Goal: Task Accomplishment & Management: Manage account settings

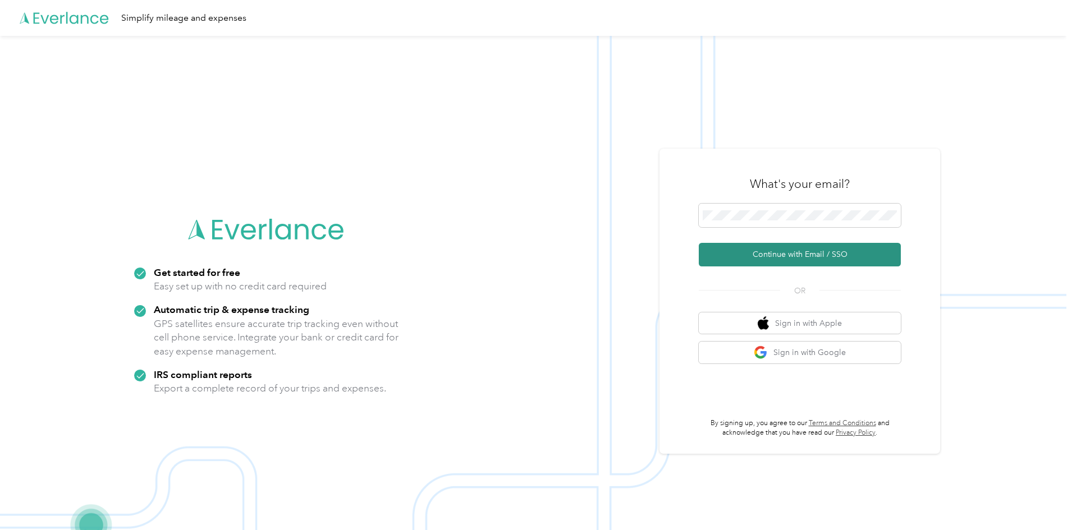
click at [820, 257] on button "Continue with Email / SSO" at bounding box center [800, 255] width 202 height 24
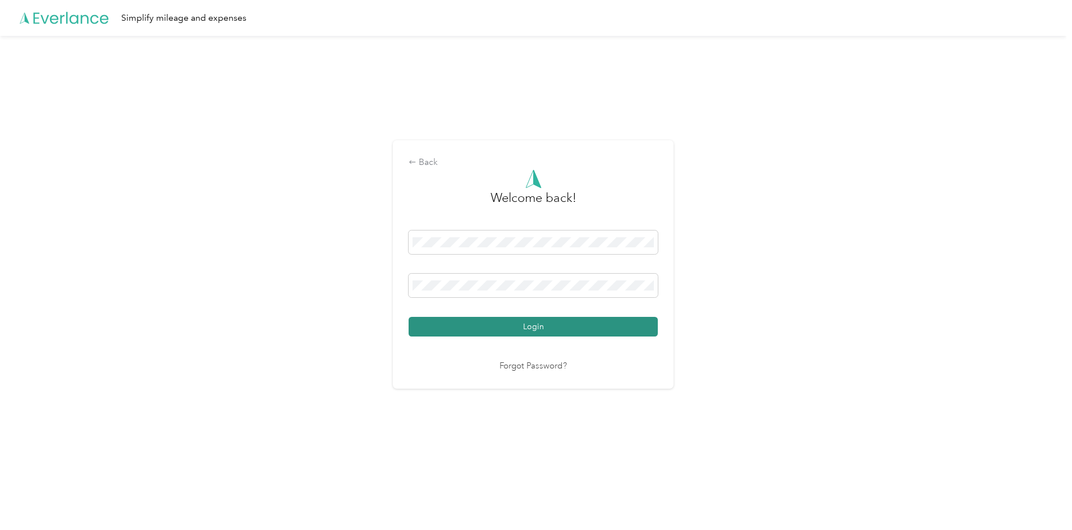
click at [509, 327] on button "Login" at bounding box center [533, 327] width 249 height 20
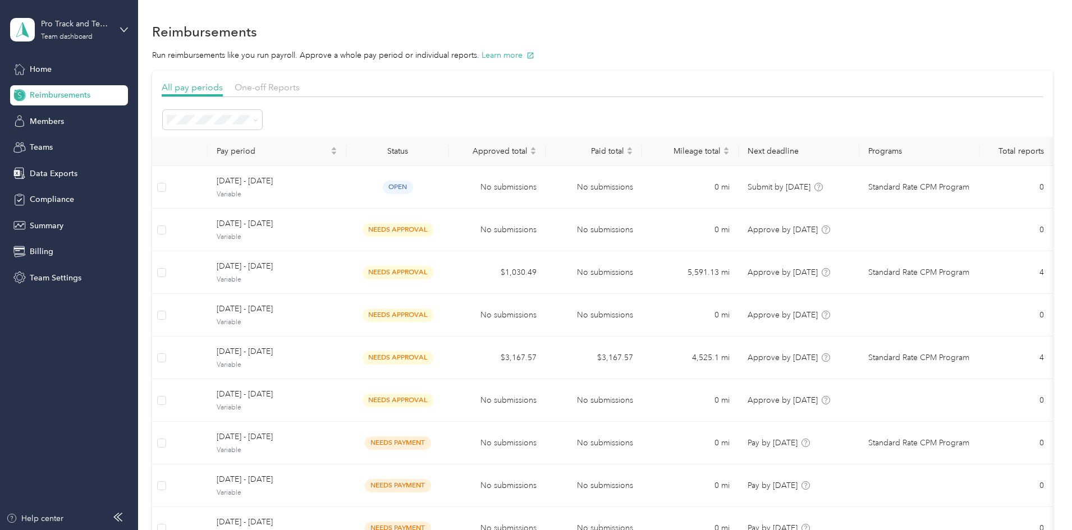
click at [286, 159] on span "Active periods" at bounding box center [272, 159] width 52 height 10
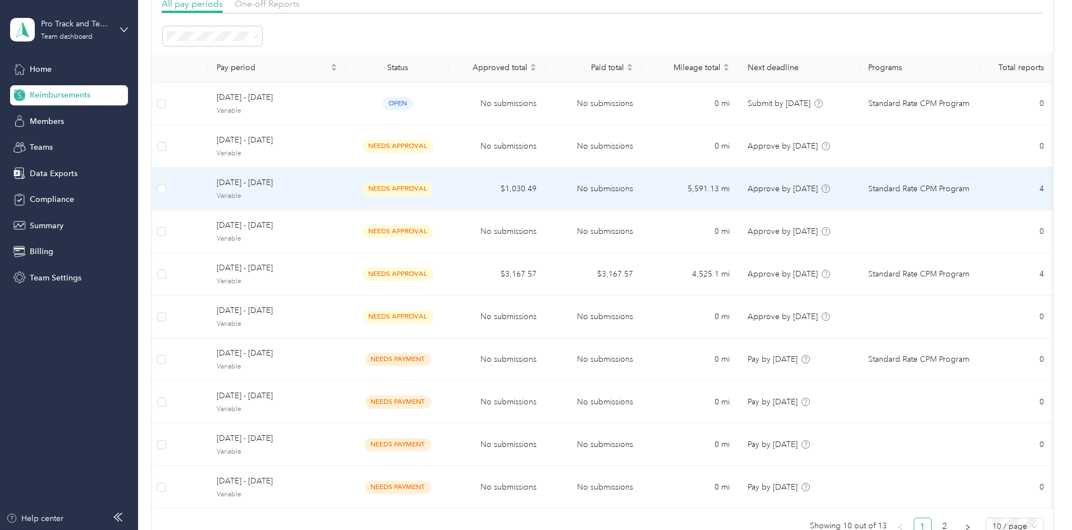
scroll to position [56, 0]
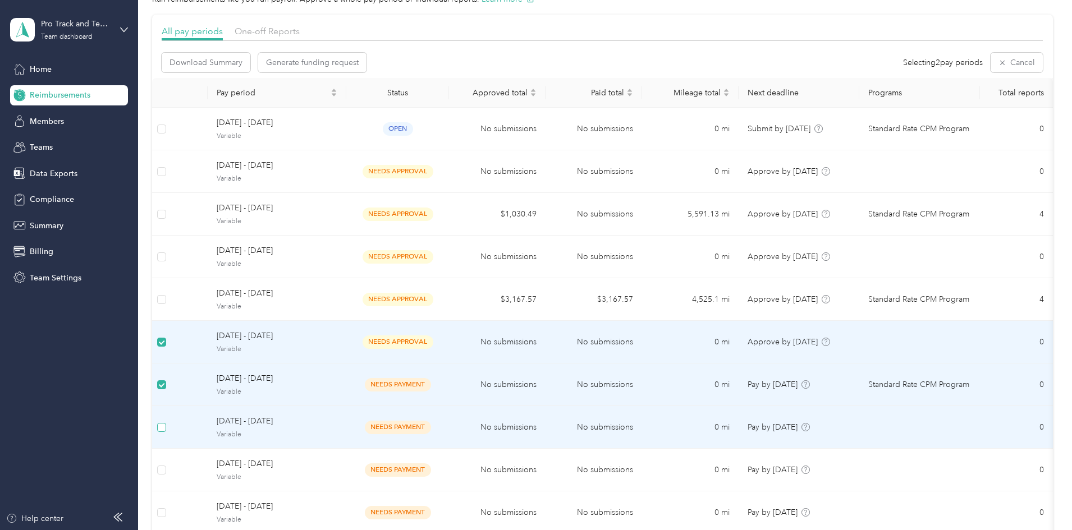
click at [166, 422] on label at bounding box center [161, 428] width 9 height 12
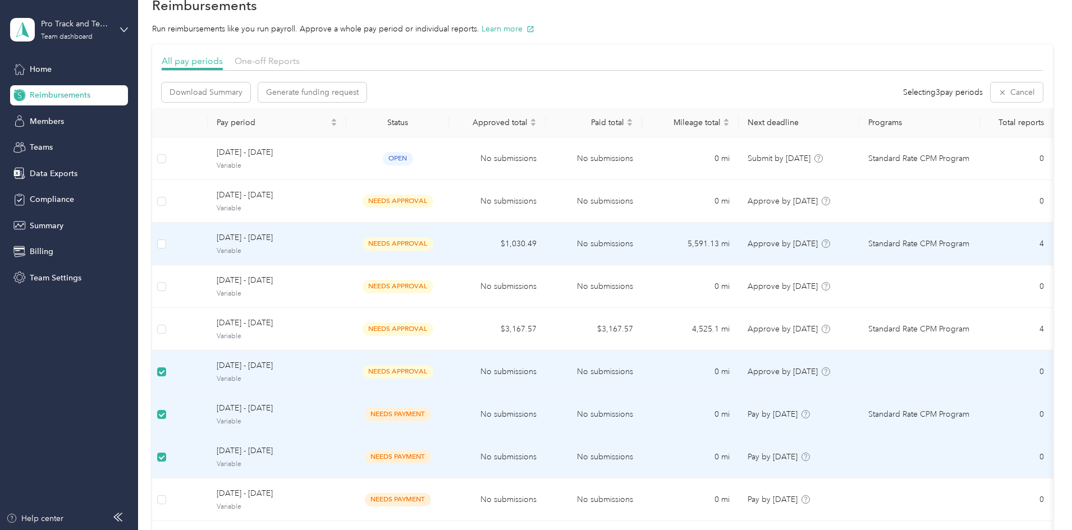
scroll to position [0, 0]
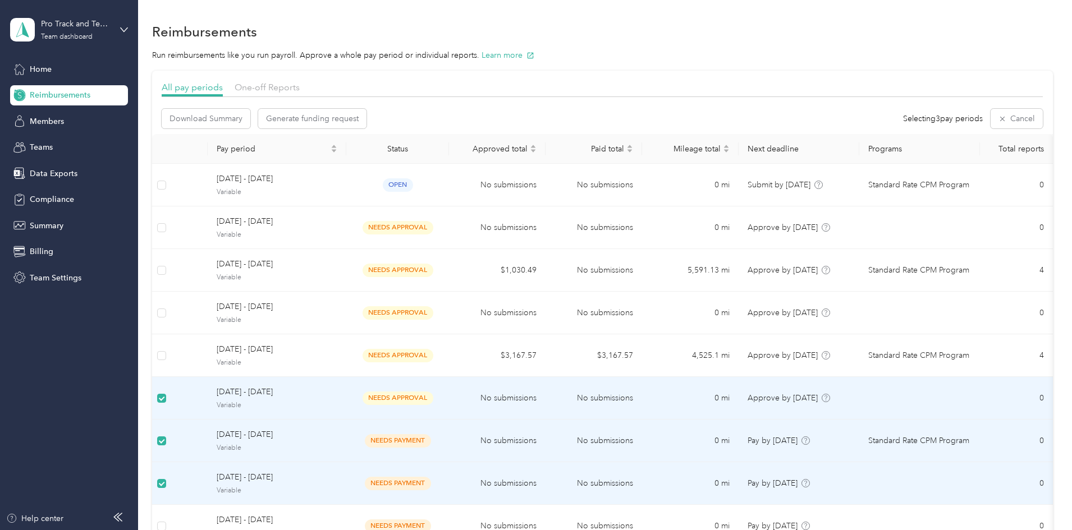
click at [68, 96] on span "Reimbursements" at bounding box center [60, 95] width 61 height 12
click at [36, 120] on span "Members" at bounding box center [47, 122] width 34 height 12
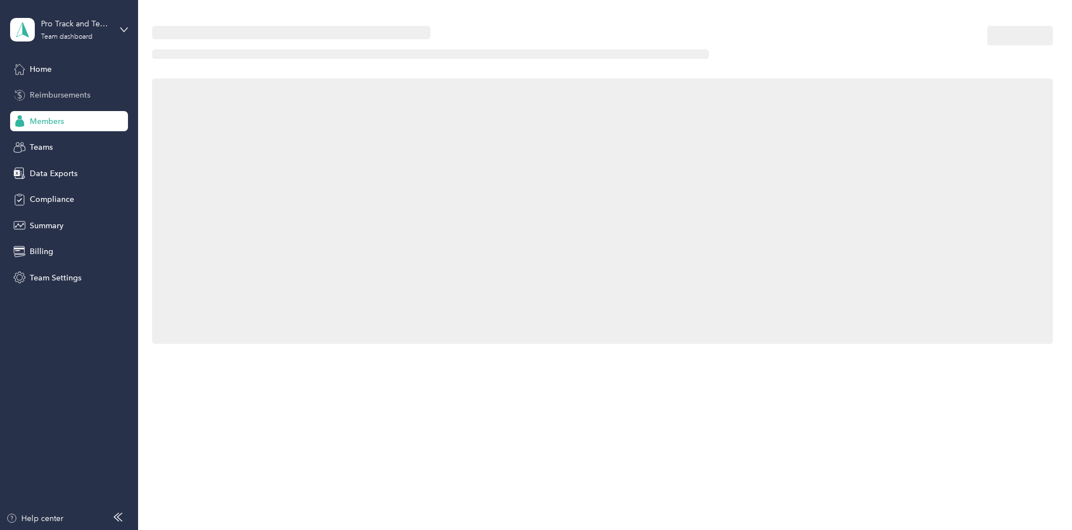
click at [39, 95] on span "Reimbursements" at bounding box center [60, 95] width 61 height 12
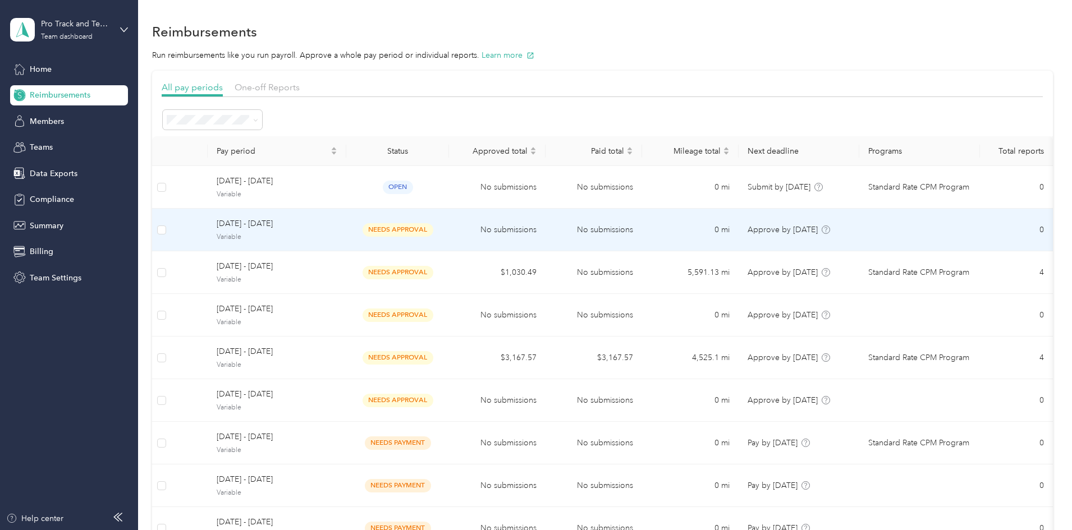
click at [337, 221] on span "[DATE] - [DATE]" at bounding box center [277, 224] width 121 height 12
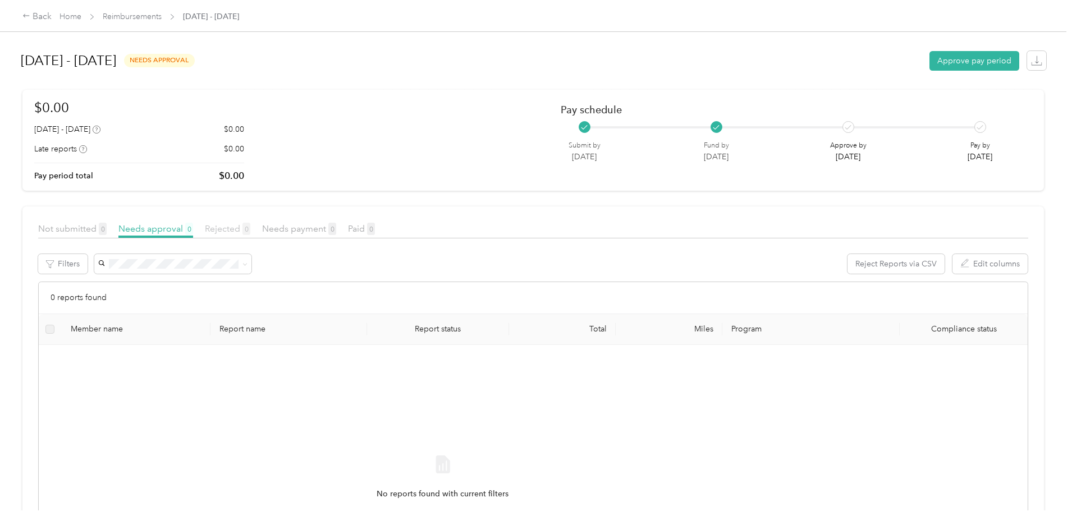
click at [250, 228] on span "Rejected 0" at bounding box center [227, 228] width 45 height 11
click at [250, 232] on span "Rejected 0" at bounding box center [227, 228] width 45 height 11
click at [1031, 58] on icon "button" at bounding box center [1036, 60] width 11 height 11
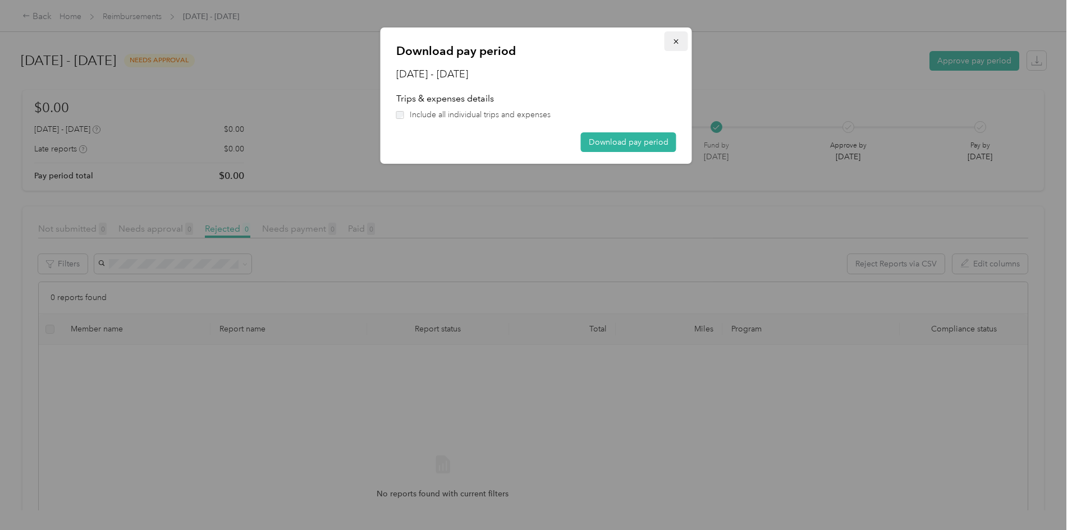
click at [678, 42] on icon "button" at bounding box center [676, 42] width 8 height 8
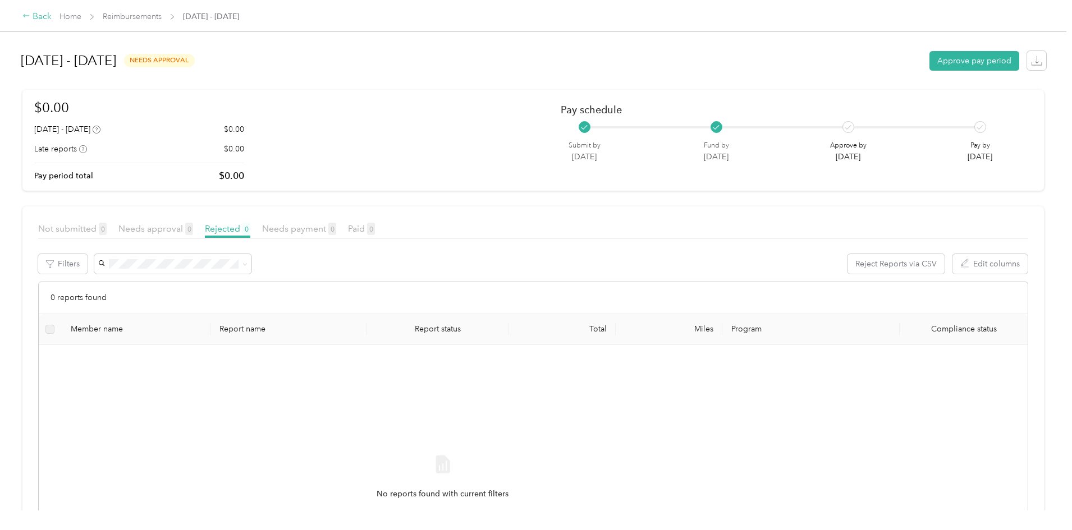
click at [52, 14] on div "Back" at bounding box center [36, 16] width 29 height 13
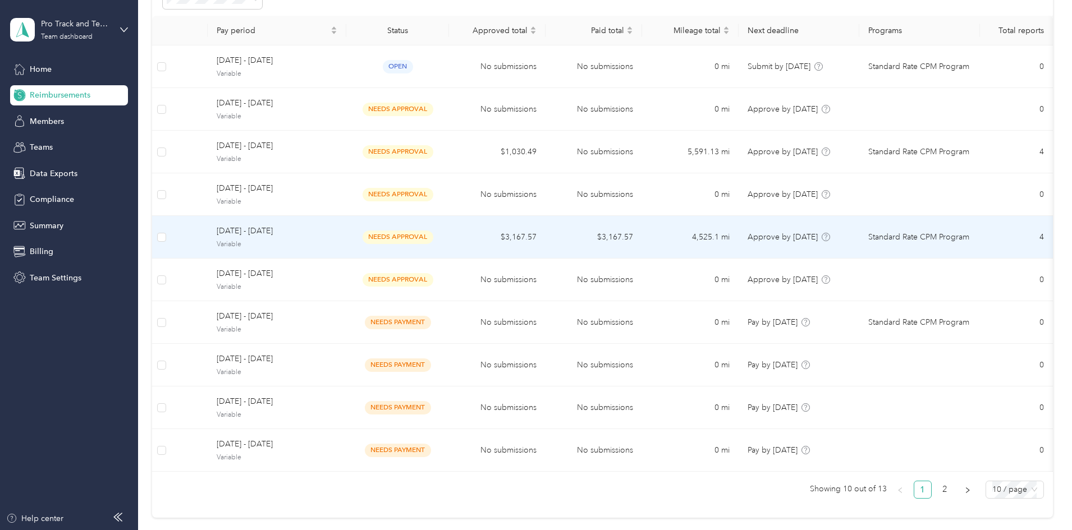
scroll to position [112, 0]
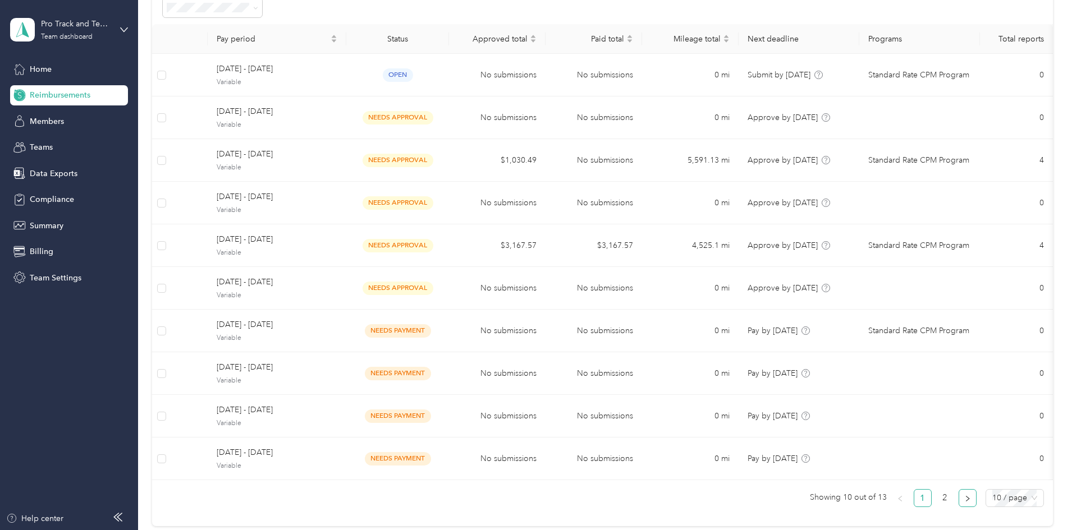
click at [964, 502] on icon "right" at bounding box center [967, 499] width 7 height 7
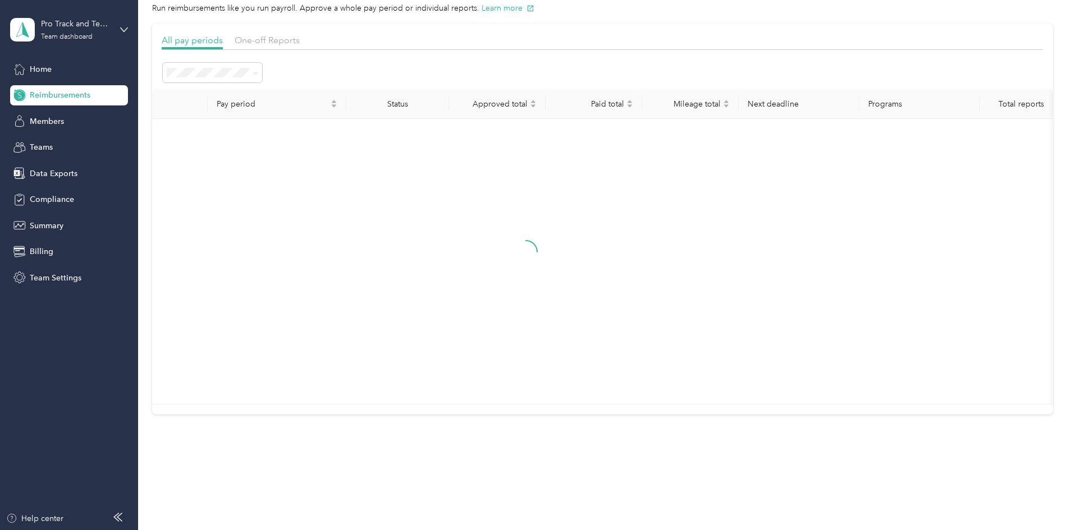
scroll to position [0, 0]
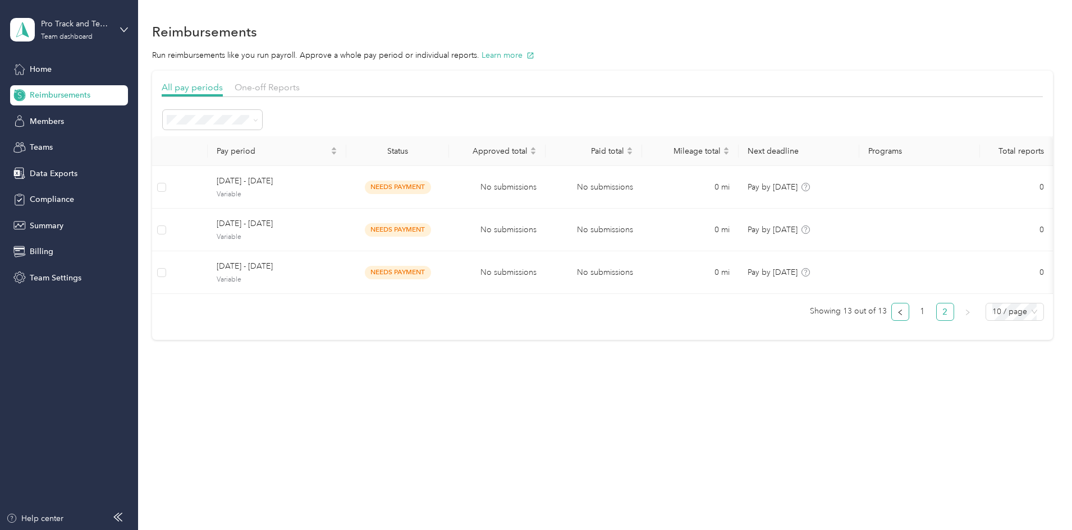
click at [897, 316] on icon "left" at bounding box center [900, 312] width 7 height 7
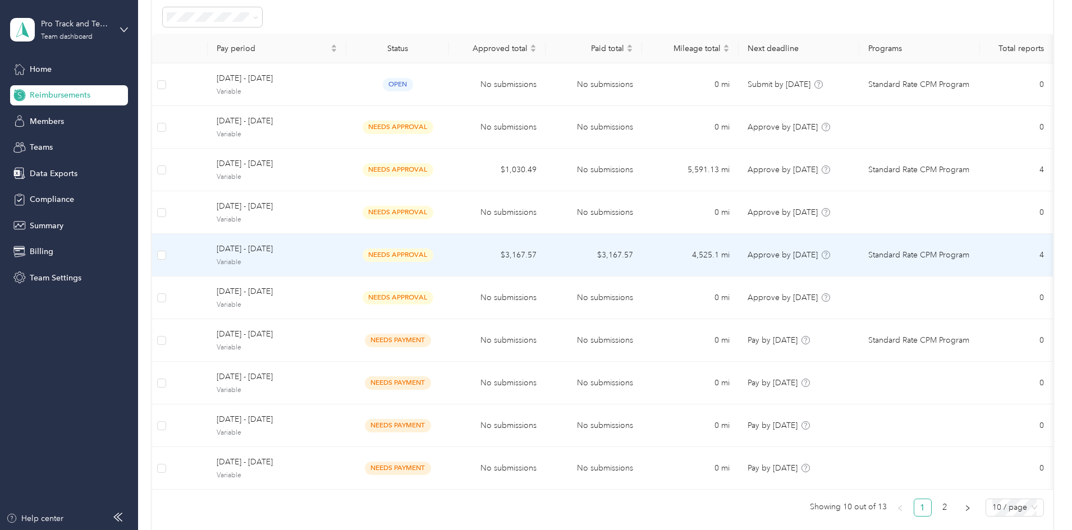
scroll to position [232, 0]
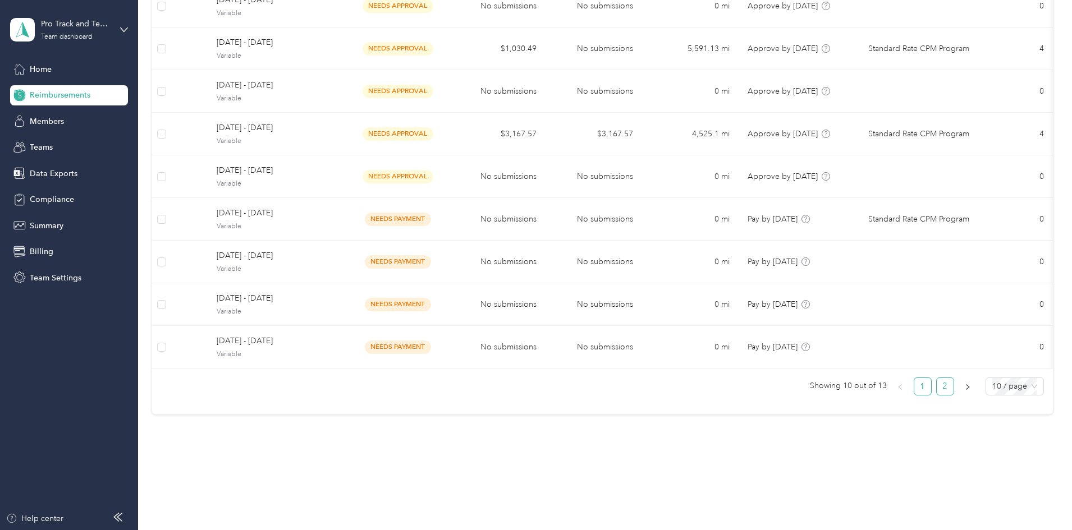
click at [937, 388] on link "2" at bounding box center [945, 386] width 17 height 17
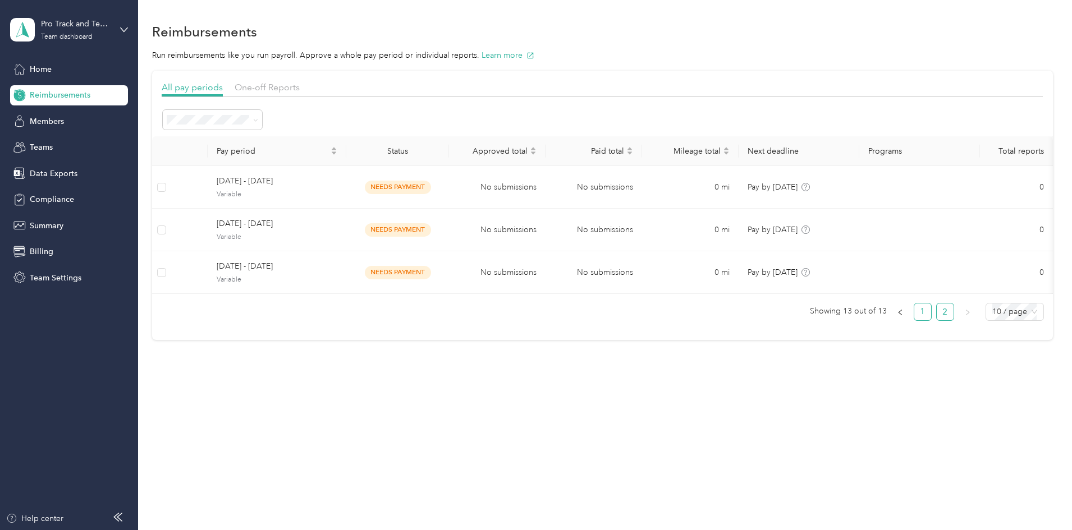
click at [914, 321] on link "1" at bounding box center [922, 312] width 17 height 17
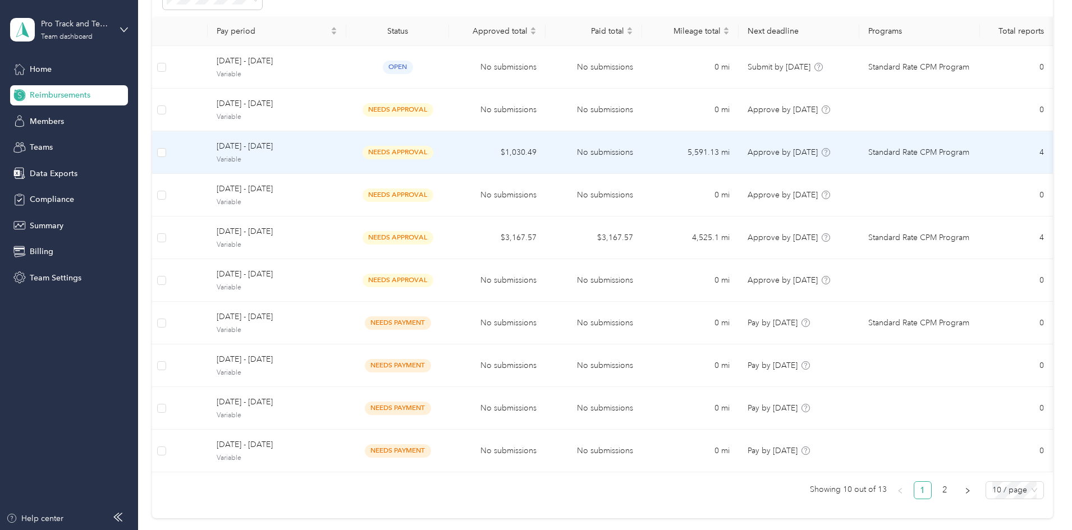
click at [208, 147] on td at bounding box center [189, 152] width 36 height 43
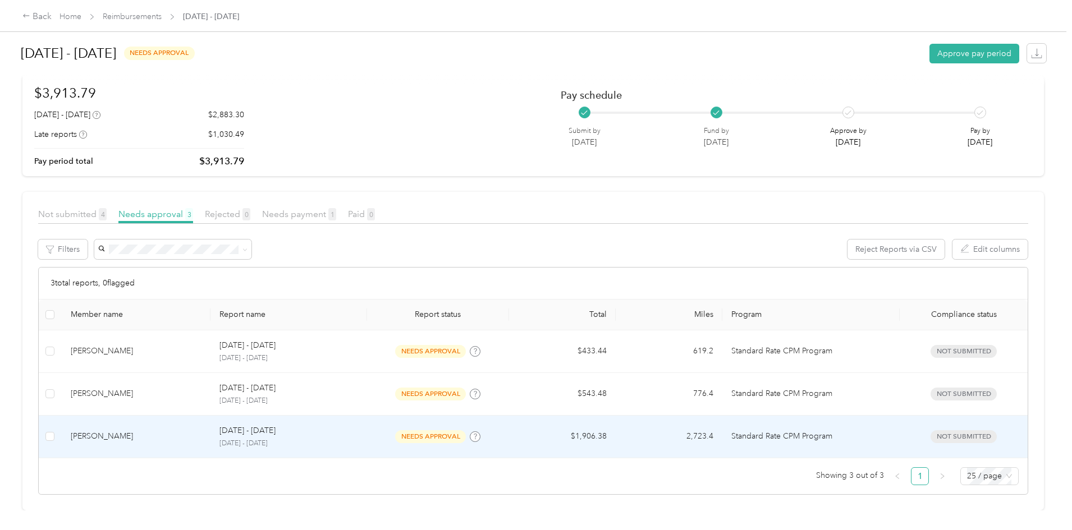
scroll to position [23, 0]
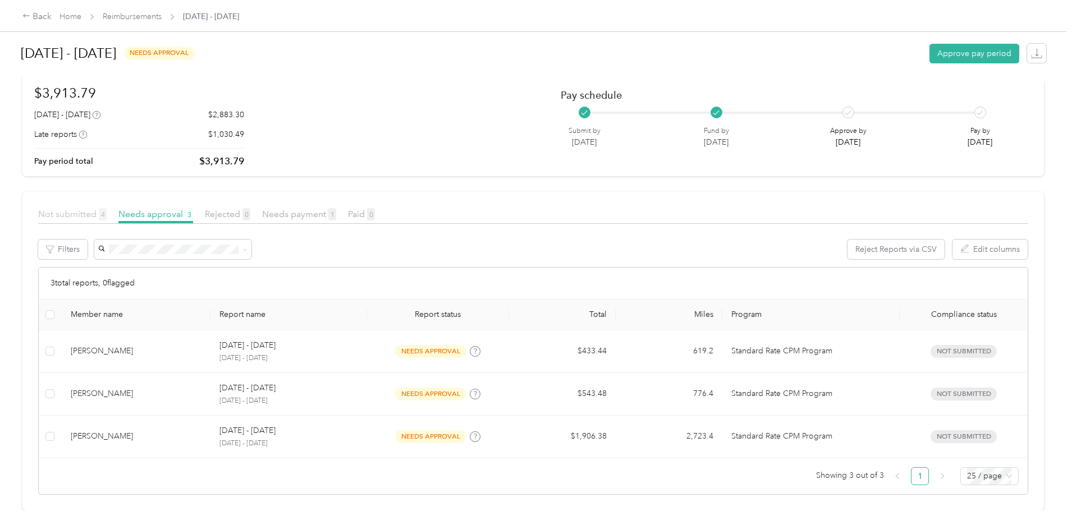
click at [107, 209] on span "Not submitted 4" at bounding box center [72, 214] width 68 height 11
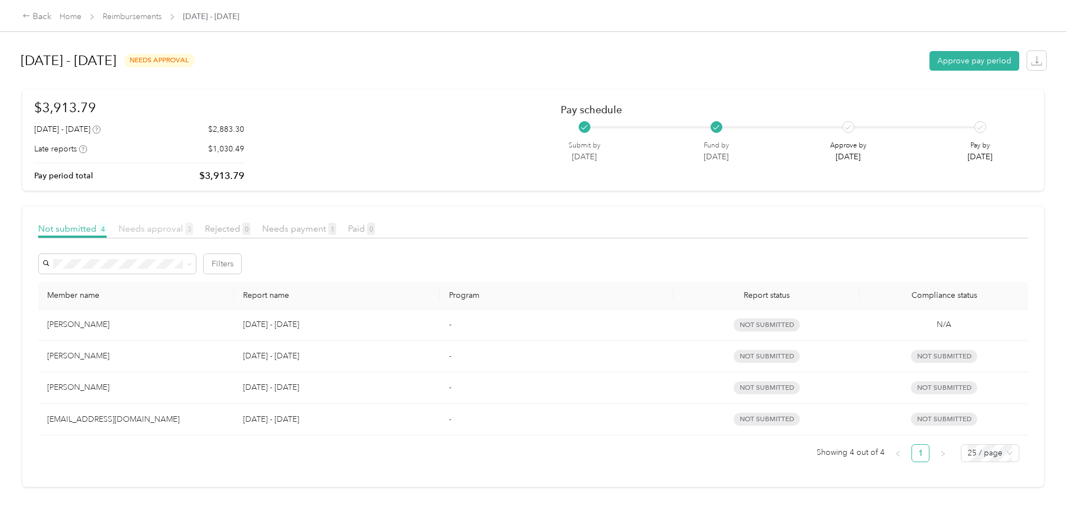
click at [193, 231] on span "Needs approval 3" at bounding box center [155, 228] width 75 height 11
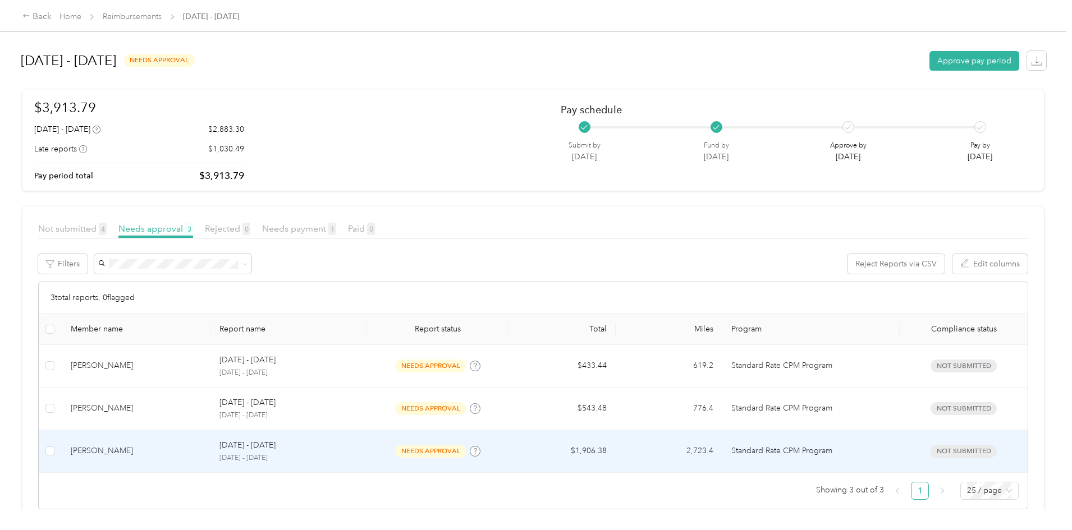
click at [567, 448] on td "$1,906.38" at bounding box center [562, 452] width 107 height 43
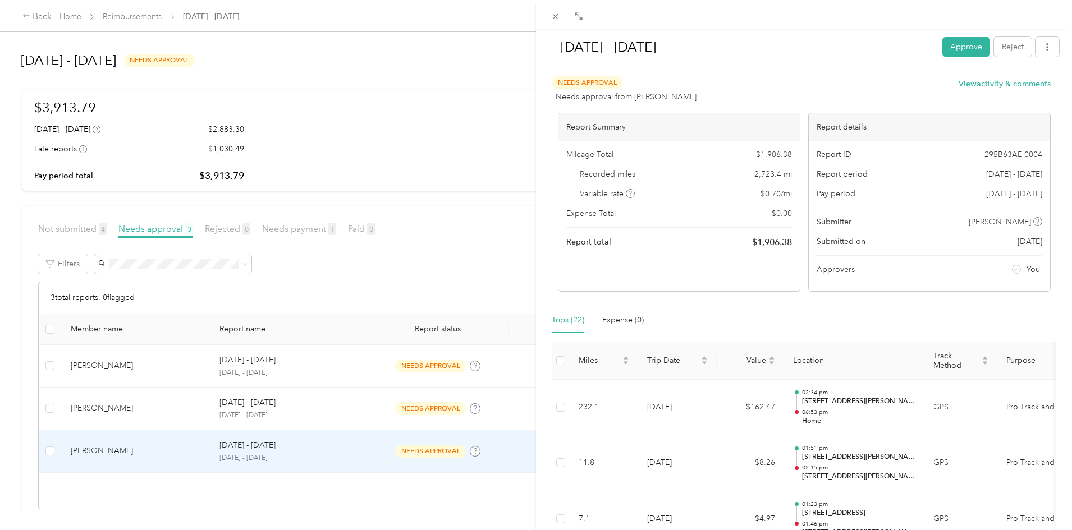
click at [118, 17] on div "Aug 17 - 30, 2025 Approve Reject Needs Approval Needs approval from Rennae Ross…" at bounding box center [536, 265] width 1072 height 530
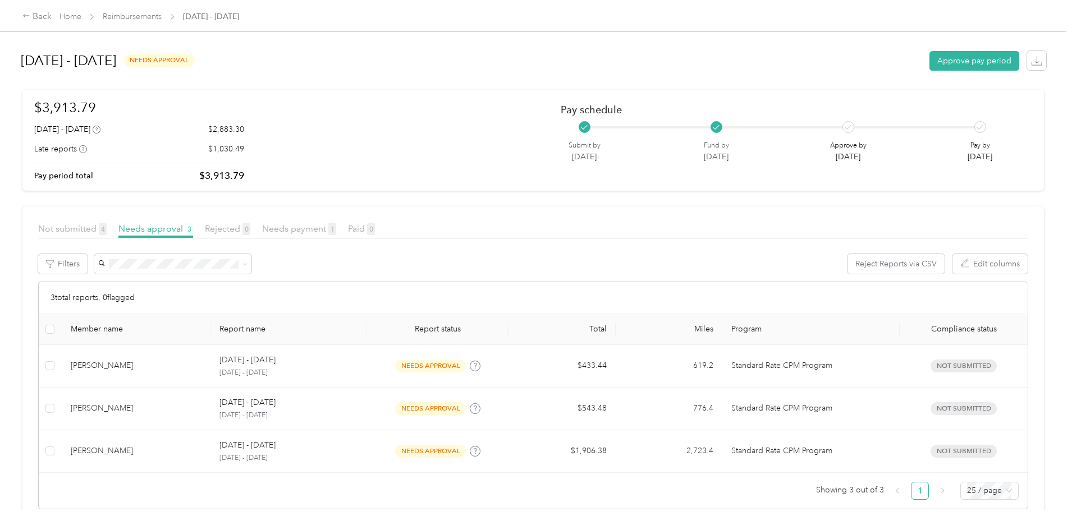
click at [52, 17] on div "Back" at bounding box center [36, 16] width 29 height 13
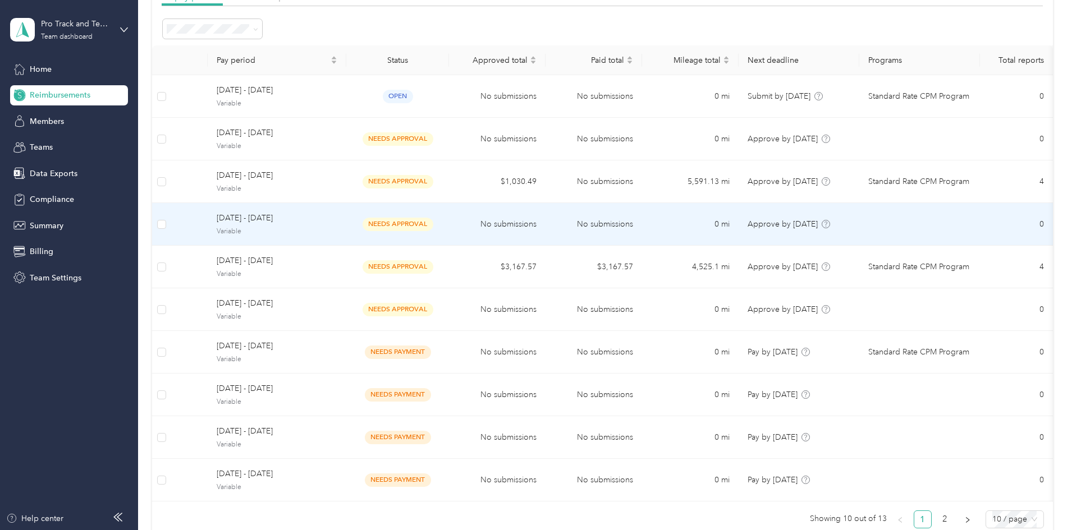
scroll to position [232, 0]
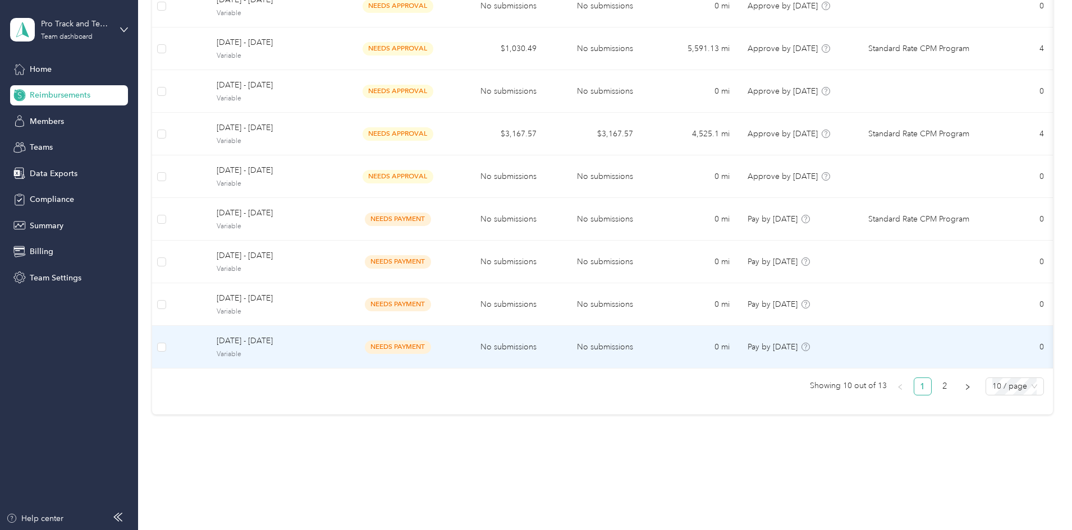
click at [299, 335] on span "[DATE] - [DATE]" at bounding box center [277, 341] width 121 height 12
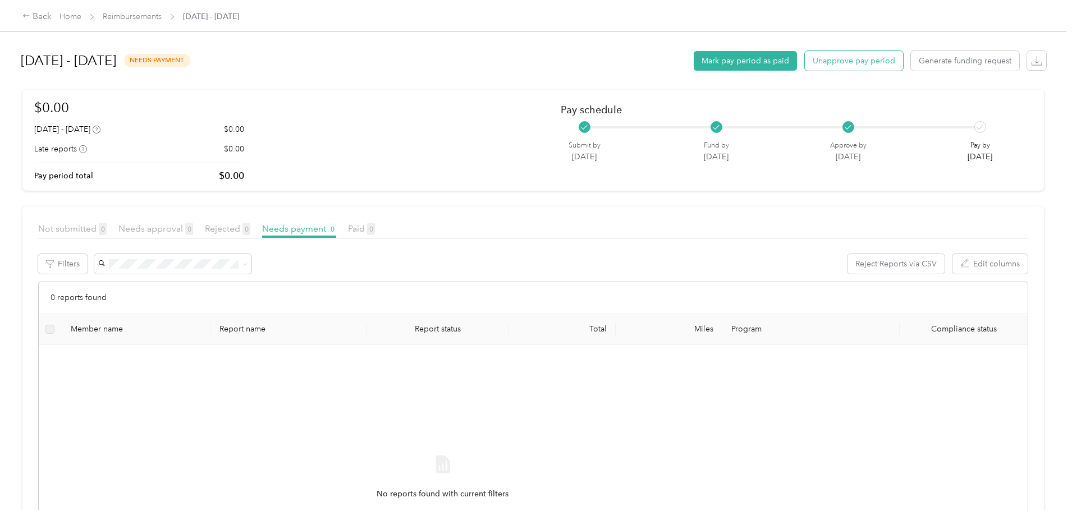
click at [805, 62] on button "Unapprove pay period" at bounding box center [854, 61] width 98 height 20
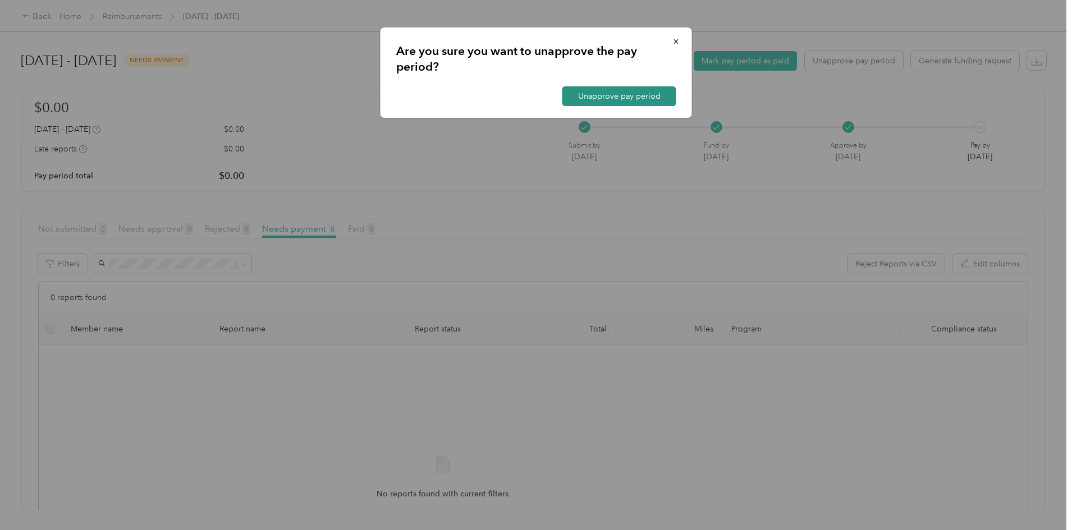
click at [619, 99] on button "Unapprove pay period" at bounding box center [619, 96] width 114 height 20
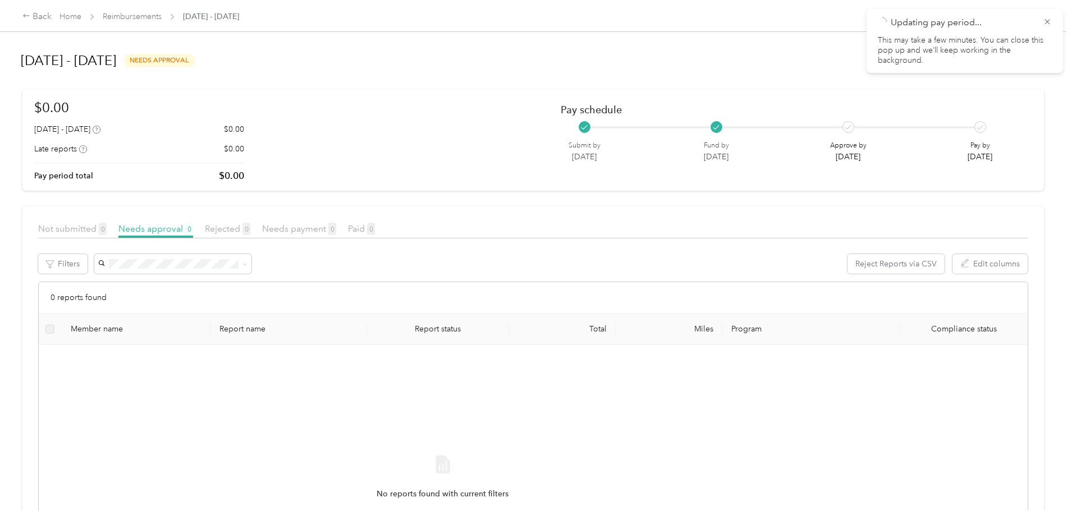
click at [638, 70] on div "June 16 - 22, 2025 needs approval Approve pay period" at bounding box center [534, 60] width 1026 height 43
click at [1050, 21] on icon at bounding box center [1047, 22] width 9 height 10
click at [1029, 62] on span "button" at bounding box center [1036, 60] width 15 height 15
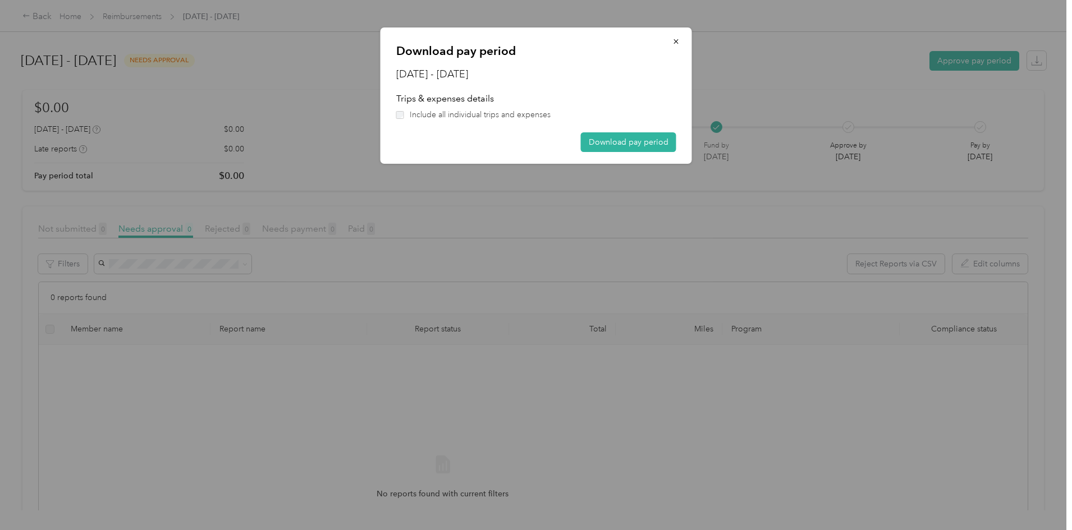
click at [884, 63] on div at bounding box center [536, 265] width 1072 height 530
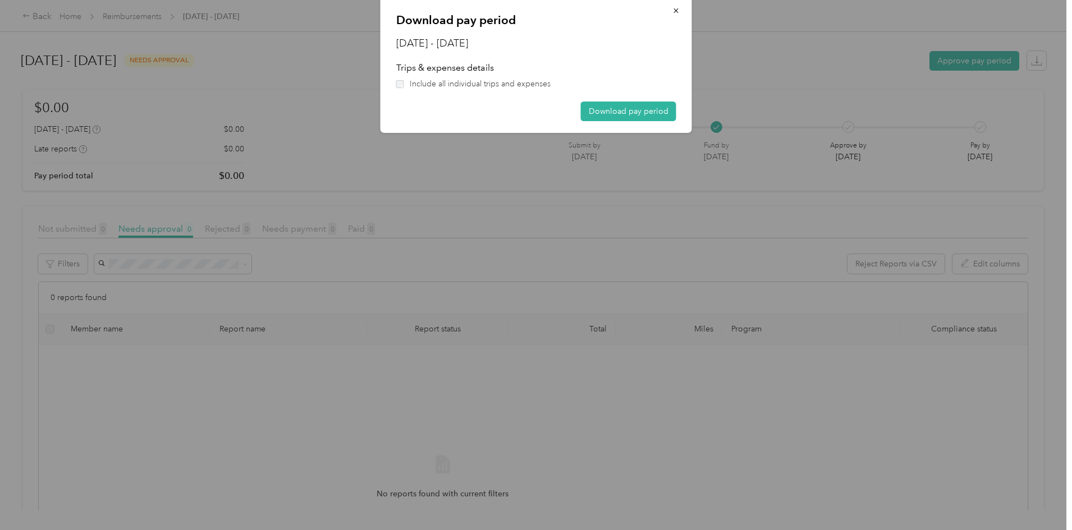
click at [779, 63] on div "Download pay period June 16 - 22, 2025 Trips & expenses details Include all ind…" at bounding box center [692, 67] width 312 height 140
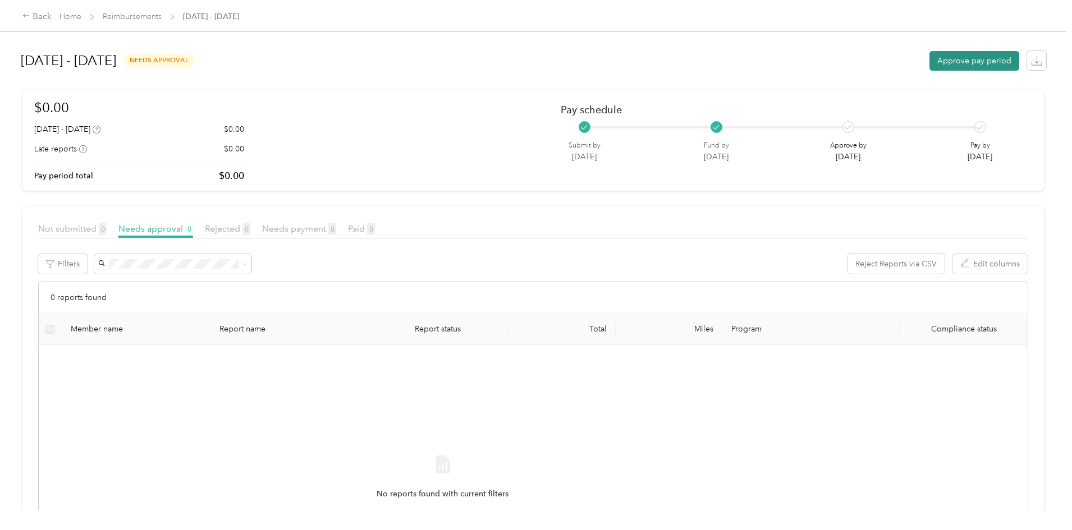
click at [930, 61] on button "Approve pay period" at bounding box center [975, 61] width 90 height 20
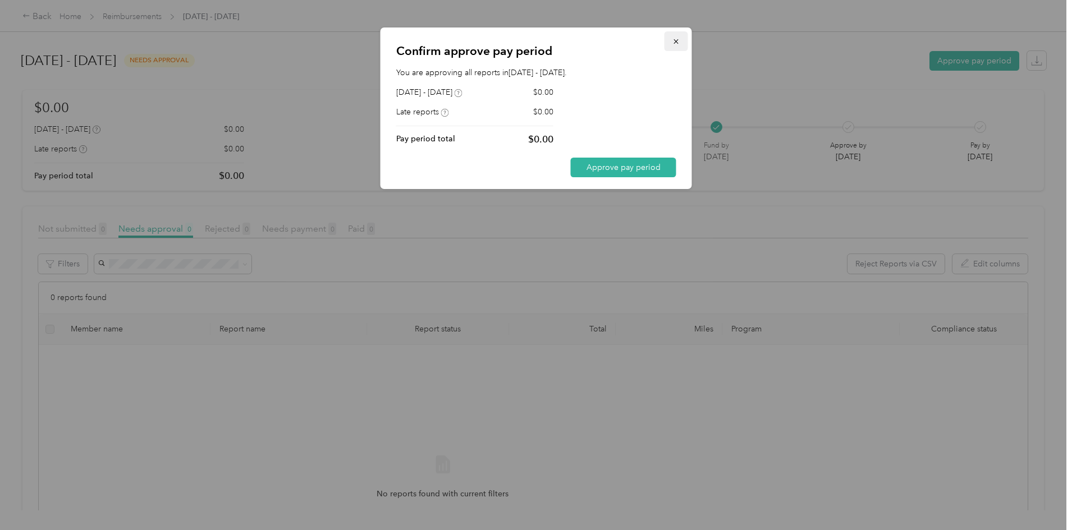
click at [676, 42] on icon "button" at bounding box center [676, 41] width 4 height 4
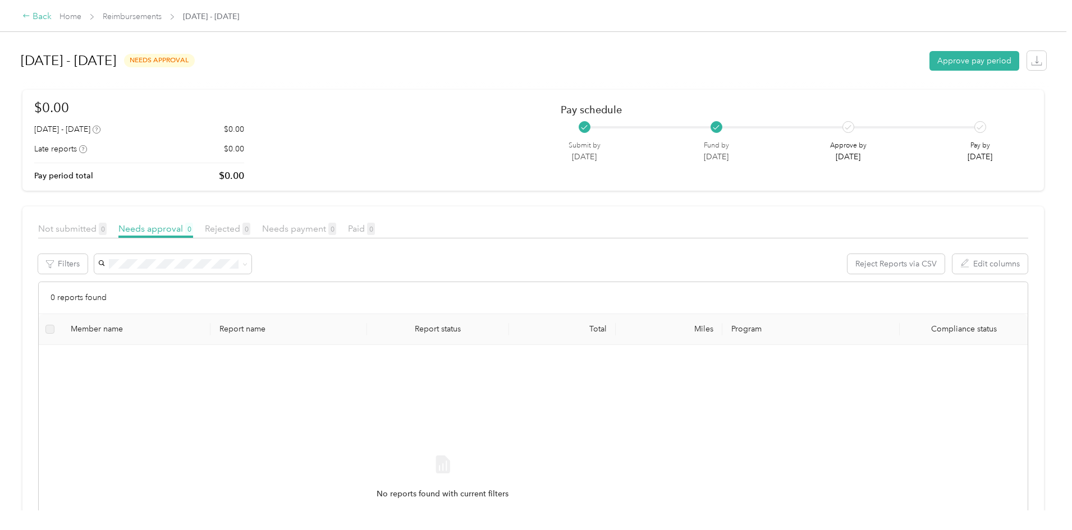
click at [52, 17] on div "Back" at bounding box center [36, 16] width 29 height 13
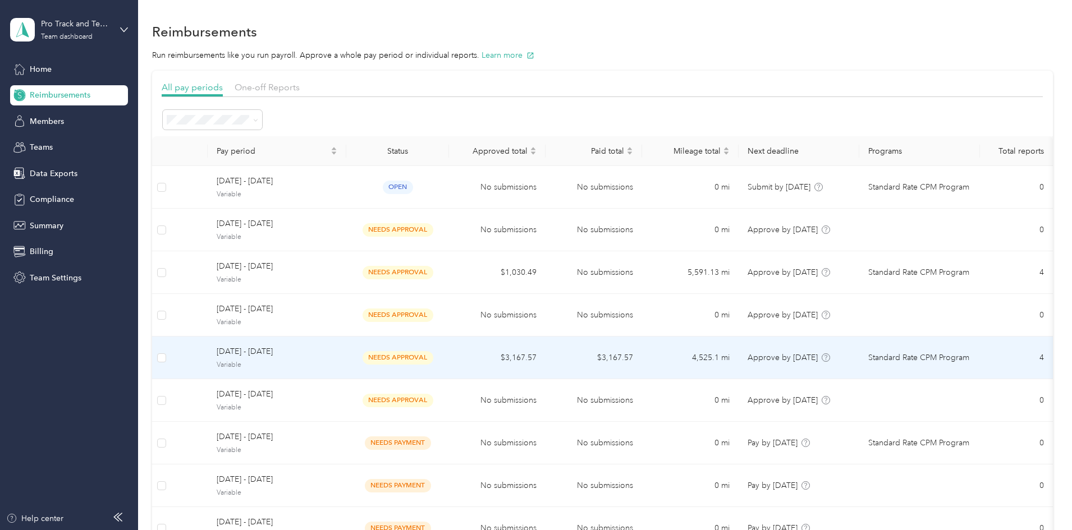
click at [546, 359] on td "$3,167.57" at bounding box center [497, 358] width 97 height 43
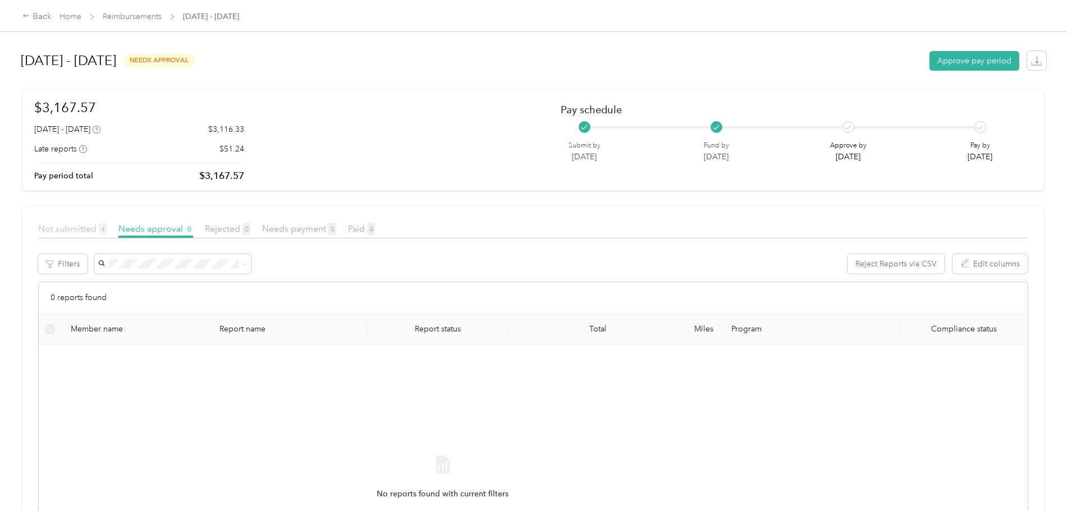
click at [107, 227] on span "Not submitted 4" at bounding box center [72, 228] width 68 height 11
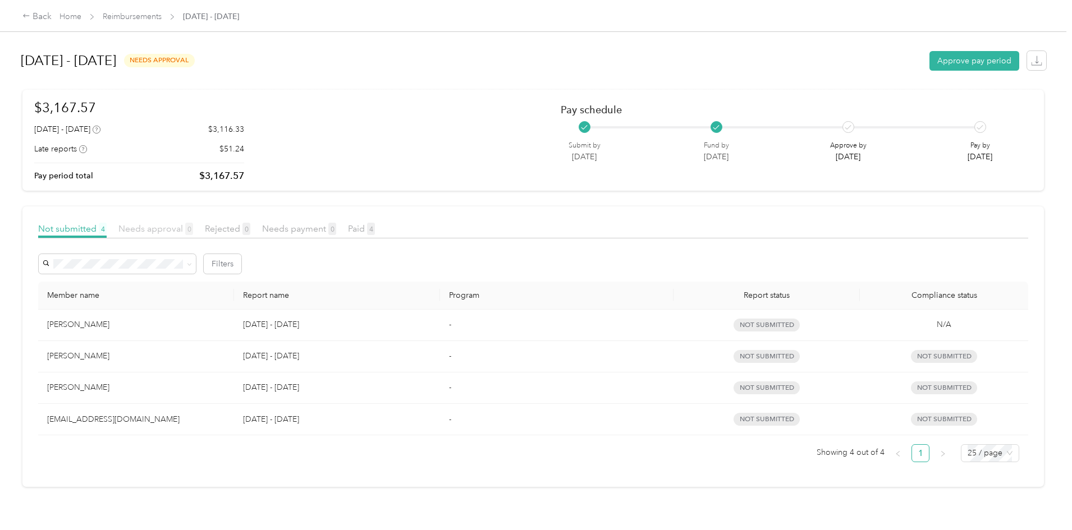
click at [193, 227] on span "Needs approval 0" at bounding box center [155, 228] width 75 height 11
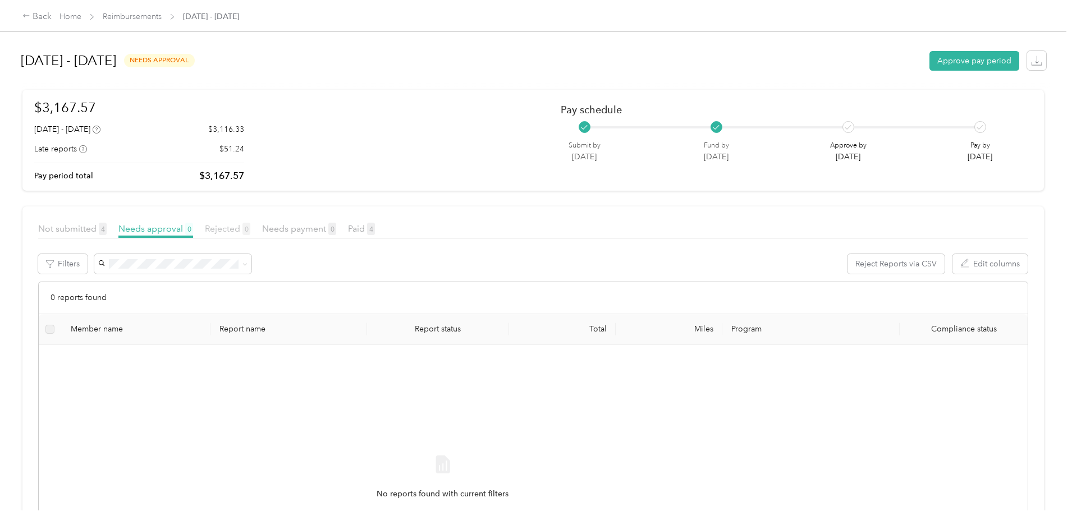
click at [250, 232] on span "Rejected 0" at bounding box center [227, 228] width 45 height 11
click at [107, 232] on span "Not submitted 4" at bounding box center [72, 228] width 68 height 11
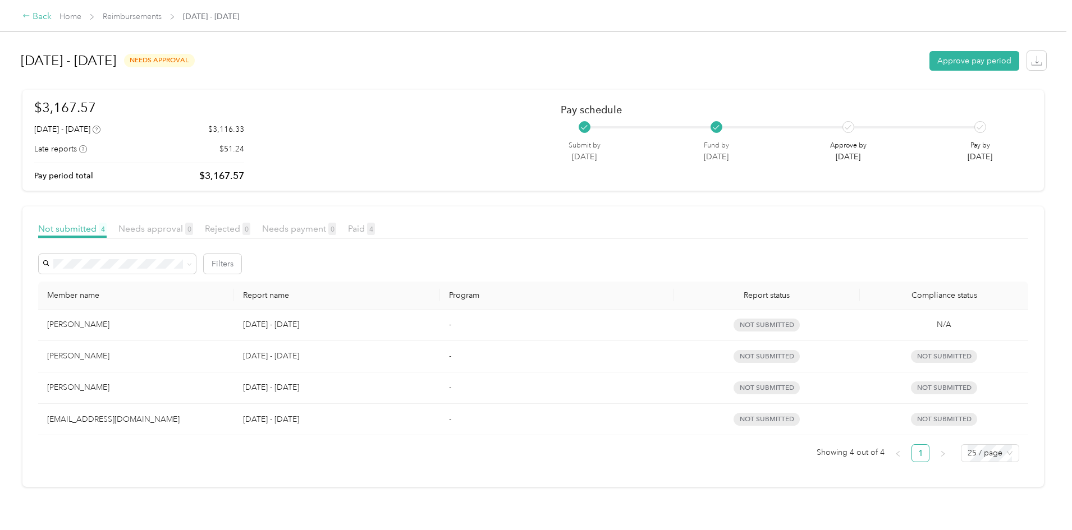
click at [30, 16] on icon at bounding box center [26, 16] width 8 height 8
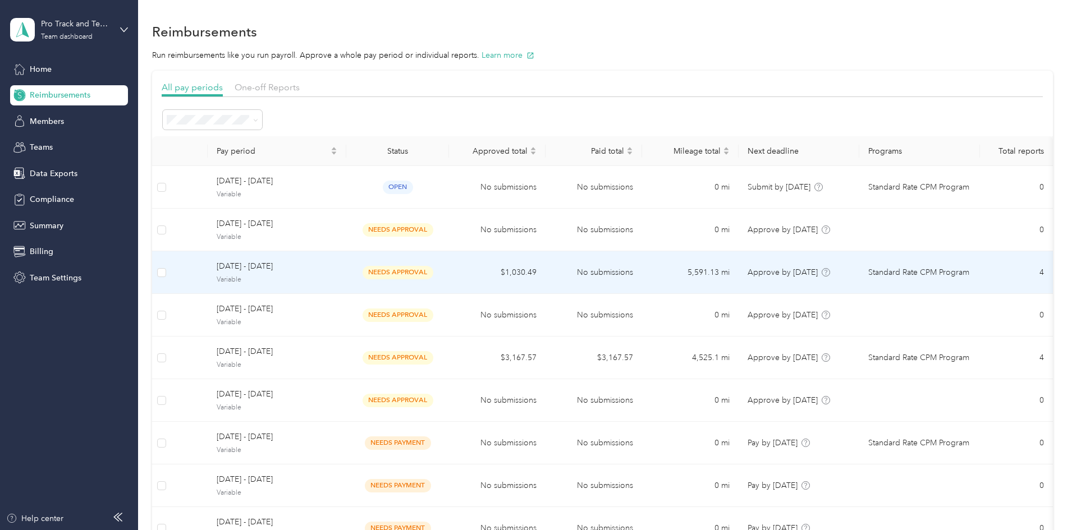
click at [329, 271] on span "[DATE] - [DATE]" at bounding box center [277, 266] width 121 height 12
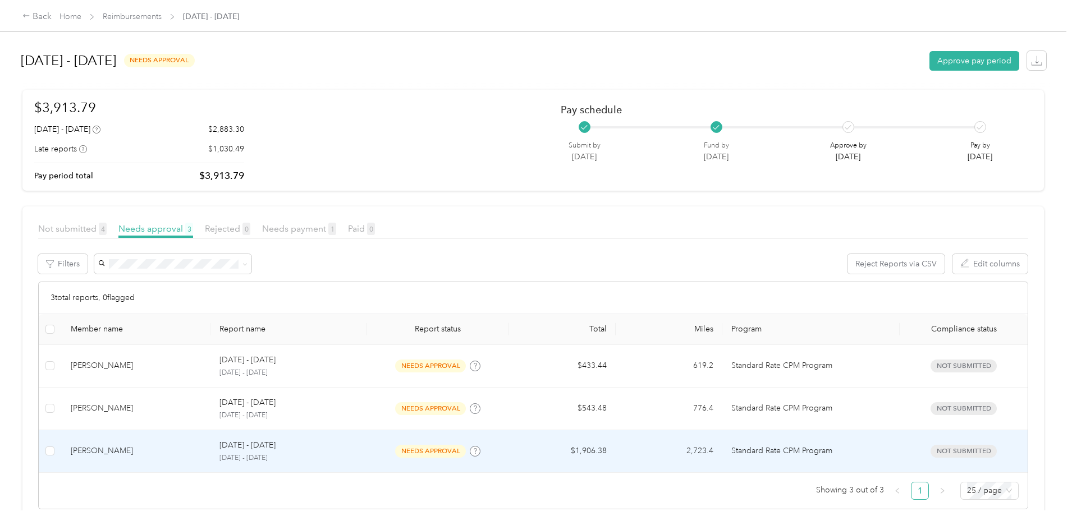
scroll to position [23, 0]
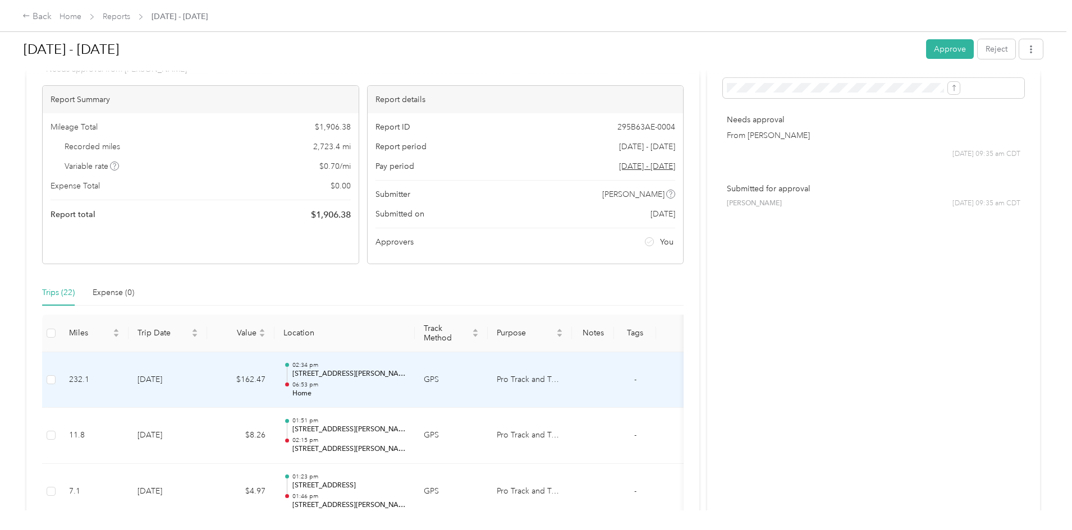
scroll to position [112, 0]
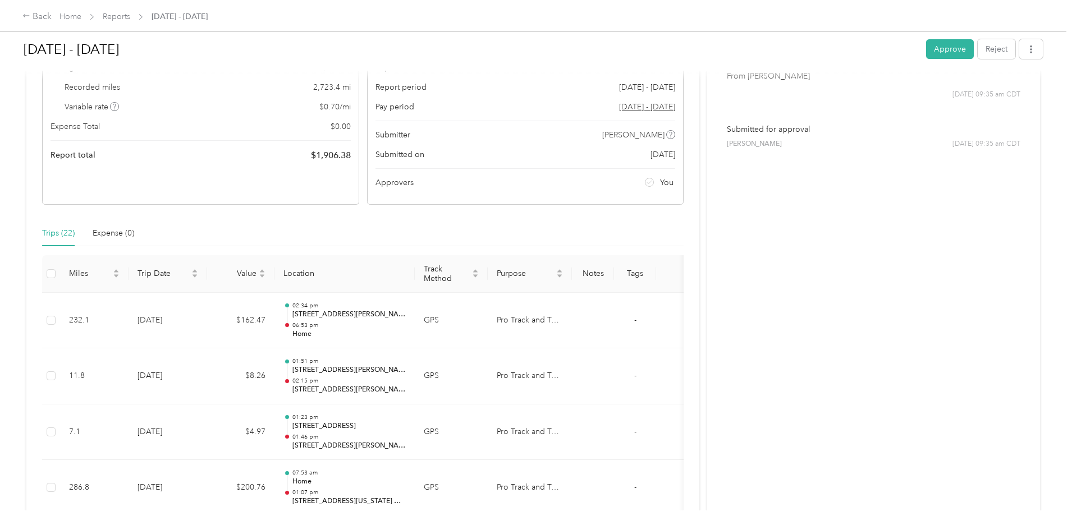
click at [75, 234] on div "Trips (22)" at bounding box center [58, 233] width 33 height 12
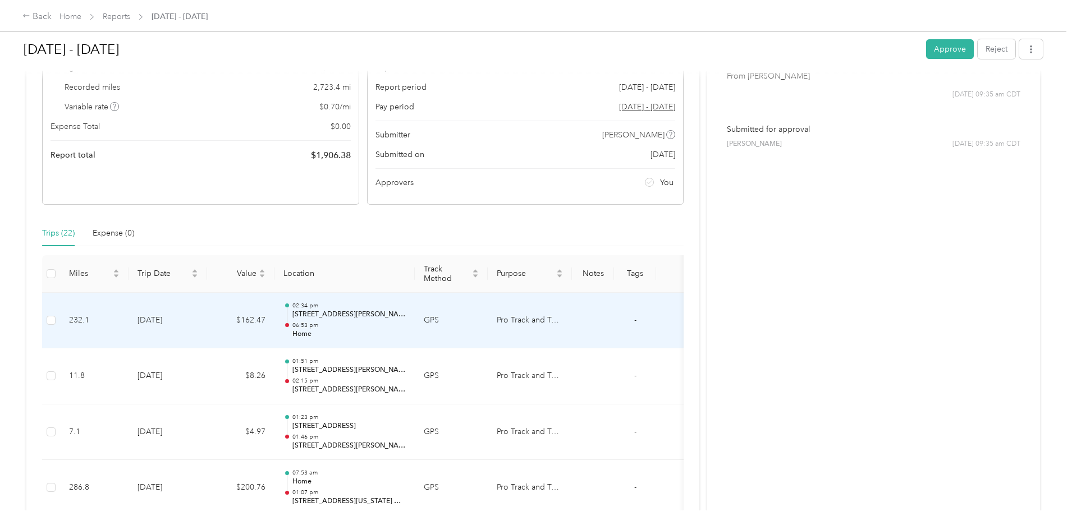
scroll to position [0, 0]
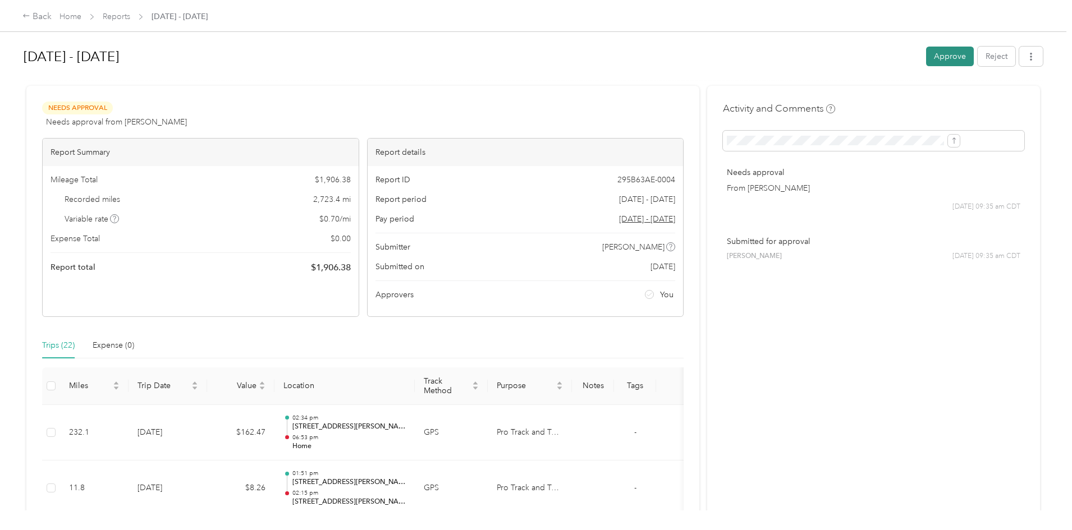
click at [926, 57] on button "Approve" at bounding box center [950, 57] width 48 height 20
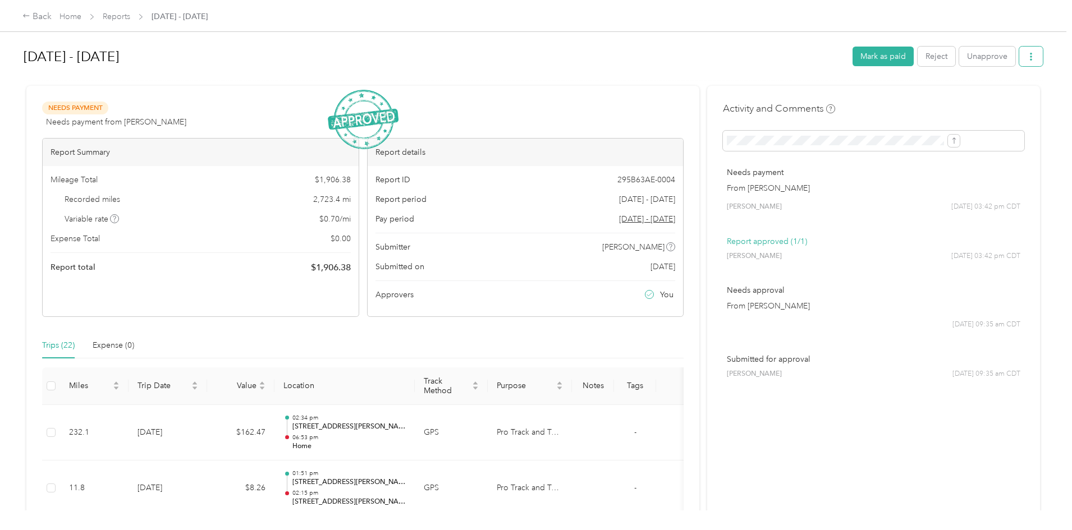
click at [1019, 59] on button "button" at bounding box center [1031, 57] width 24 height 20
click at [921, 97] on span "Download" at bounding box center [907, 98] width 37 height 12
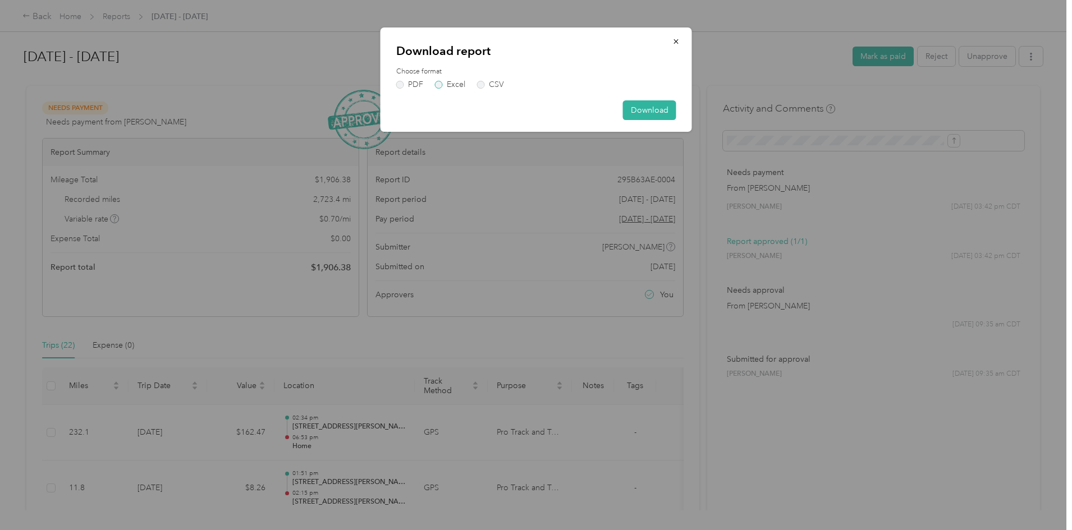
click at [451, 83] on label "Excel" at bounding box center [450, 85] width 30 height 8
click at [663, 114] on button "Download" at bounding box center [649, 110] width 53 height 20
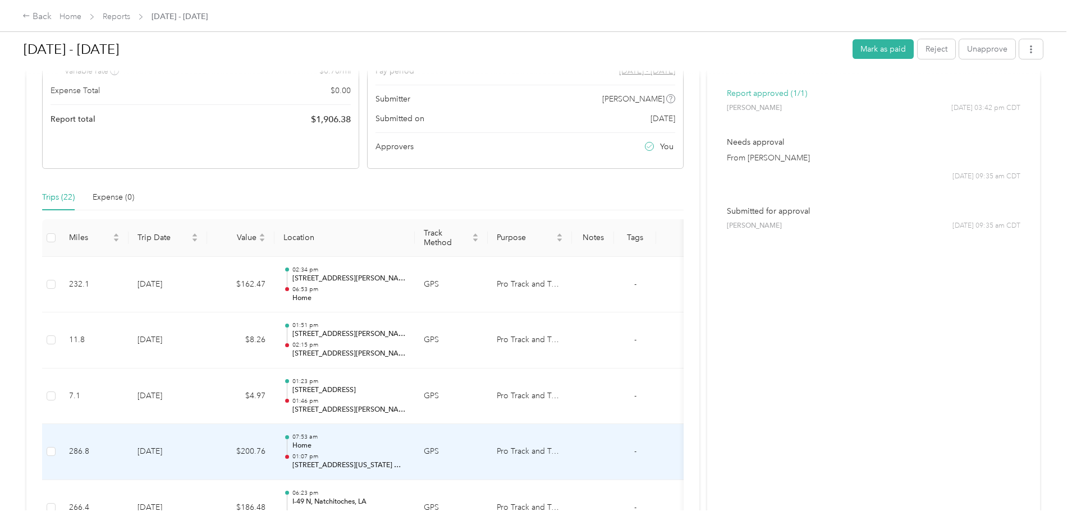
scroll to position [168, 0]
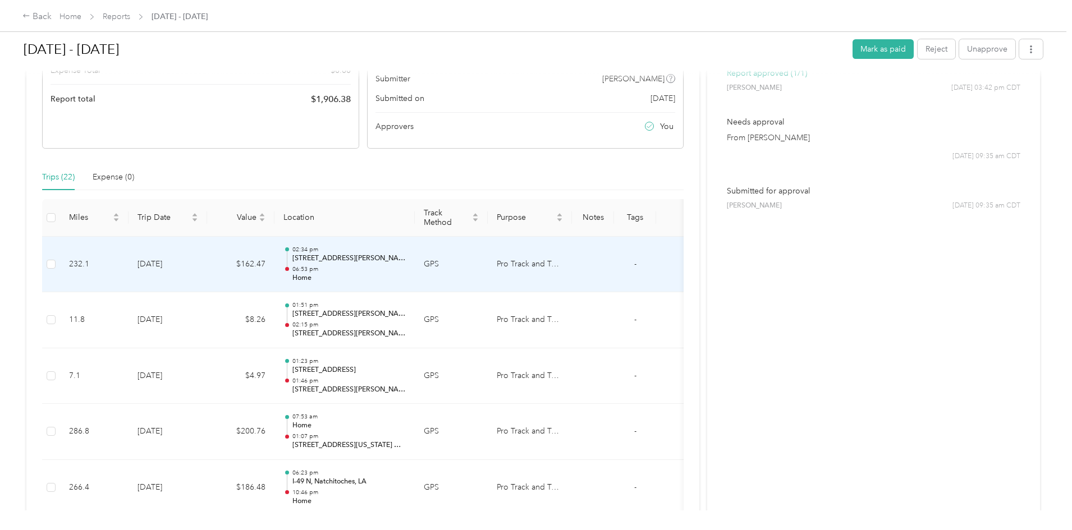
click at [406, 259] on p "[STREET_ADDRESS][PERSON_NAME]" at bounding box center [348, 259] width 113 height 10
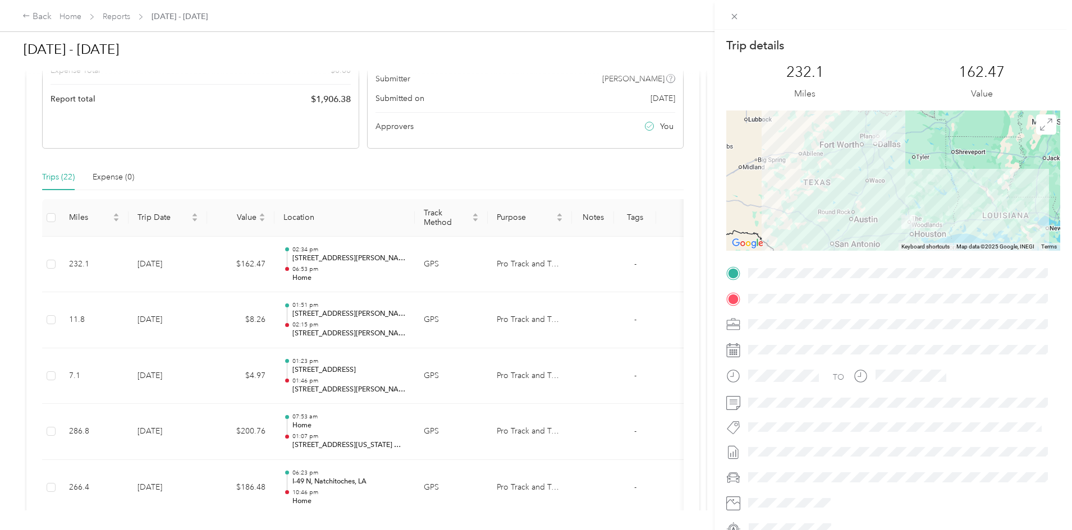
click at [401, 484] on div "Trip details This trip cannot be edited because it is either under review, appr…" at bounding box center [536, 265] width 1072 height 530
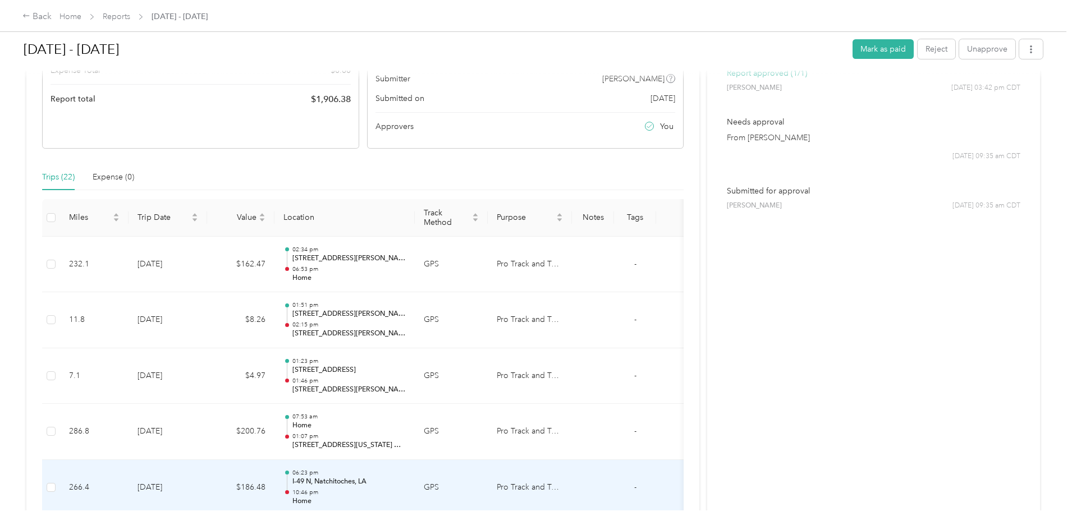
click at [406, 483] on p "I-49 N, Natchitoches, LA" at bounding box center [348, 482] width 113 height 10
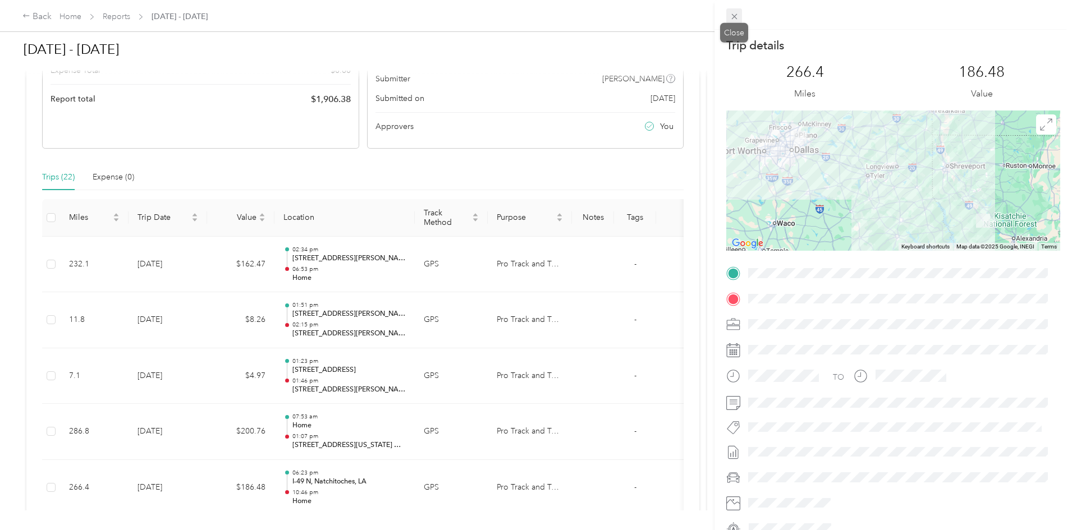
click at [734, 15] on icon at bounding box center [735, 17] width 10 height 10
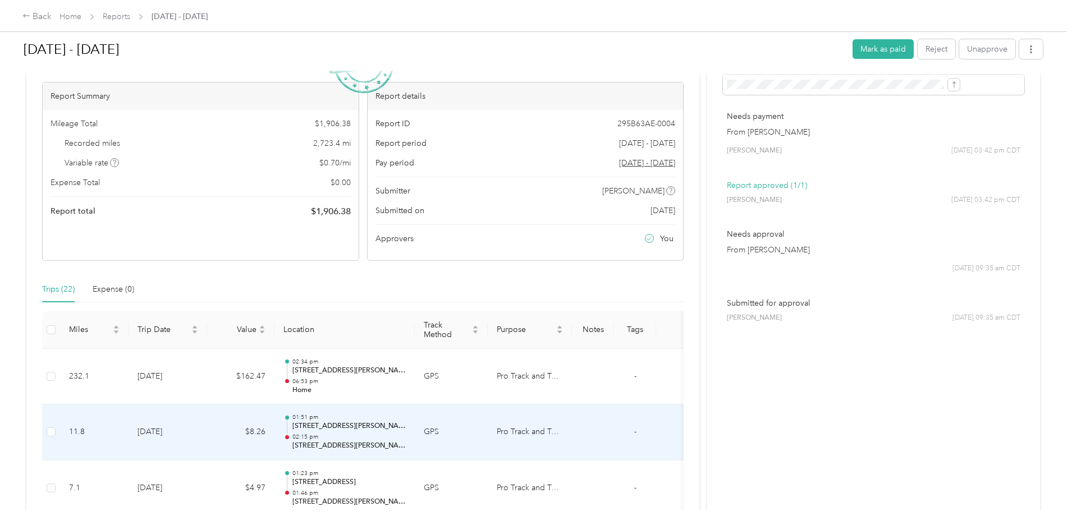
scroll to position [0, 0]
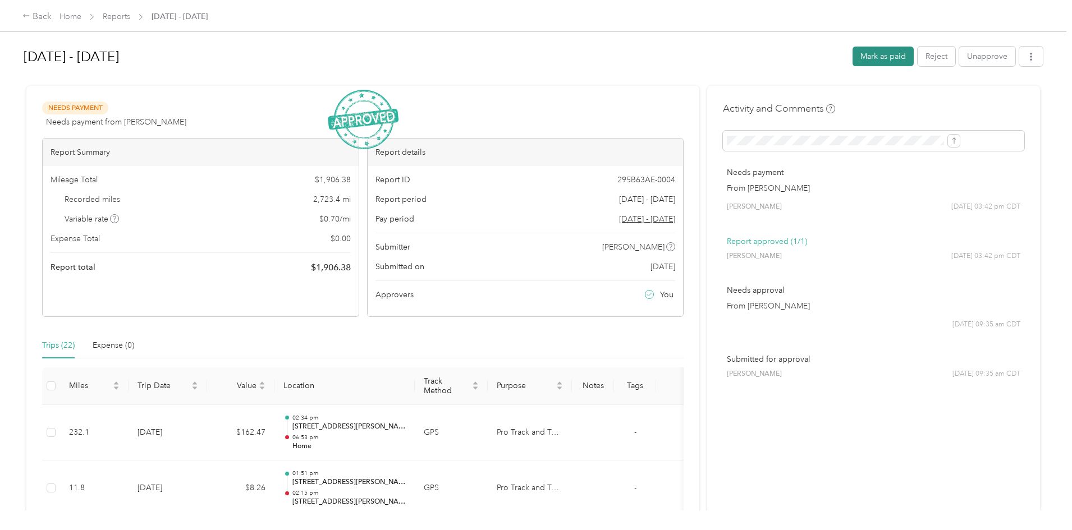
click at [853, 57] on button "Mark as paid" at bounding box center [883, 57] width 61 height 20
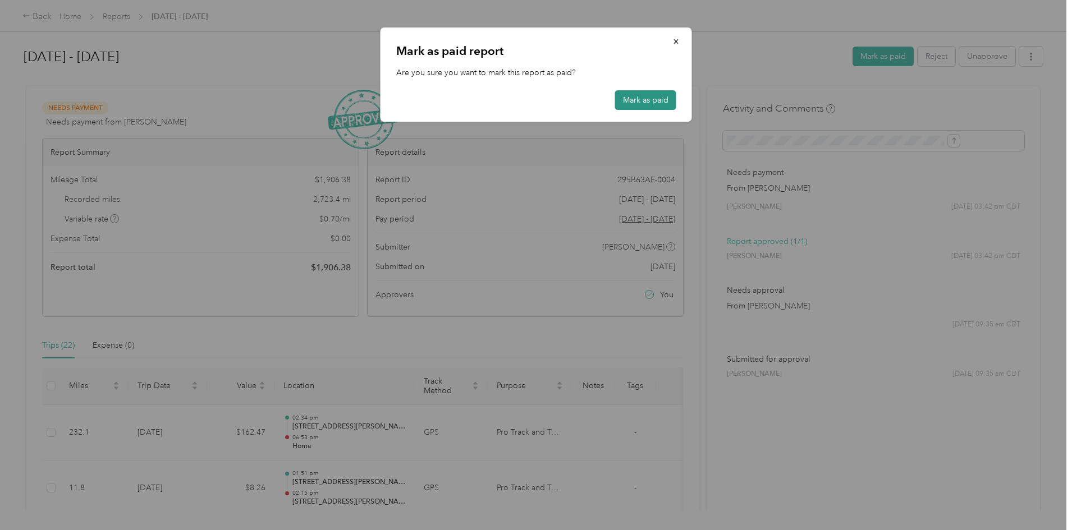
click at [658, 102] on button "Mark as paid" at bounding box center [645, 100] width 61 height 20
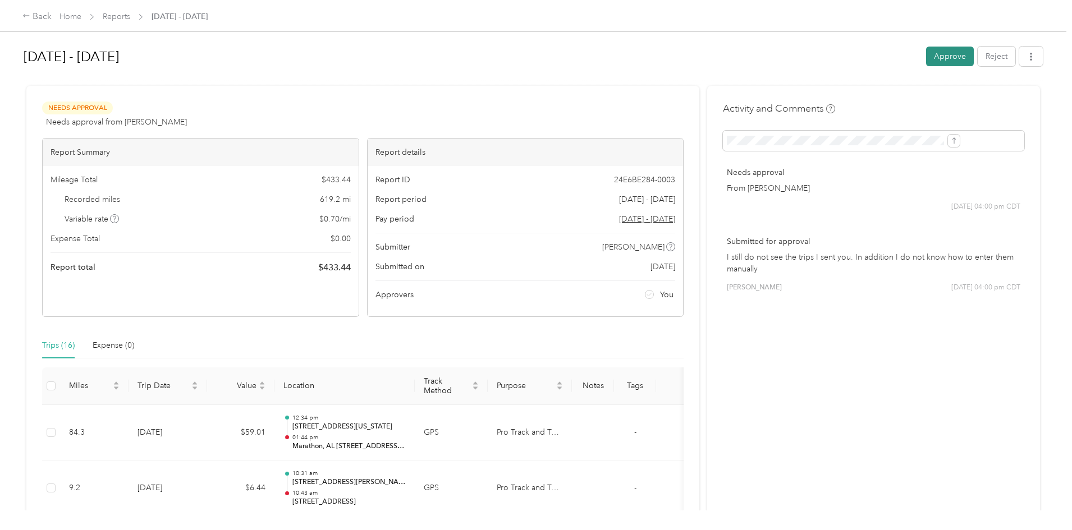
click at [926, 56] on button "Approve" at bounding box center [950, 57] width 48 height 20
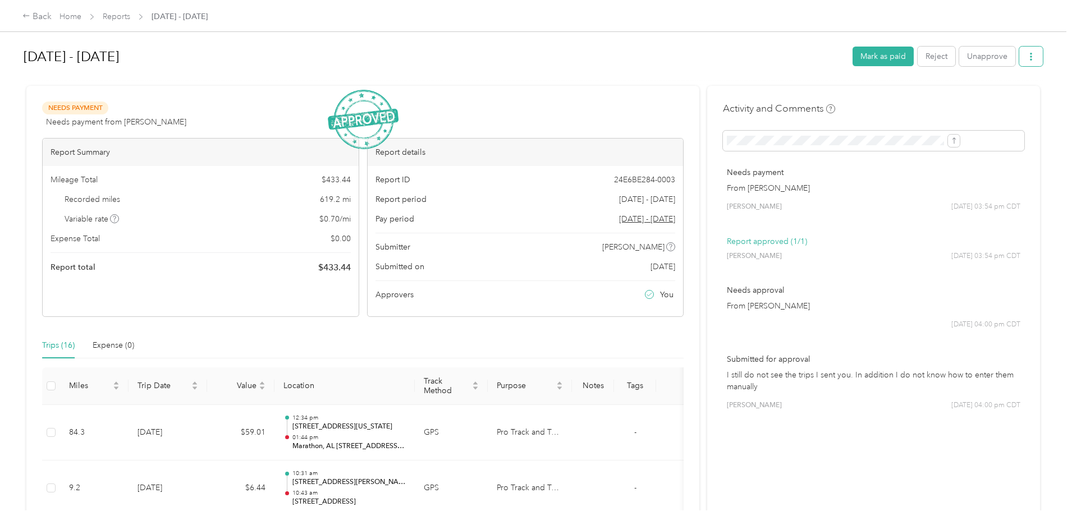
click at [1019, 57] on button "button" at bounding box center [1031, 57] width 24 height 20
click at [913, 94] on span "Download" at bounding box center [907, 98] width 37 height 12
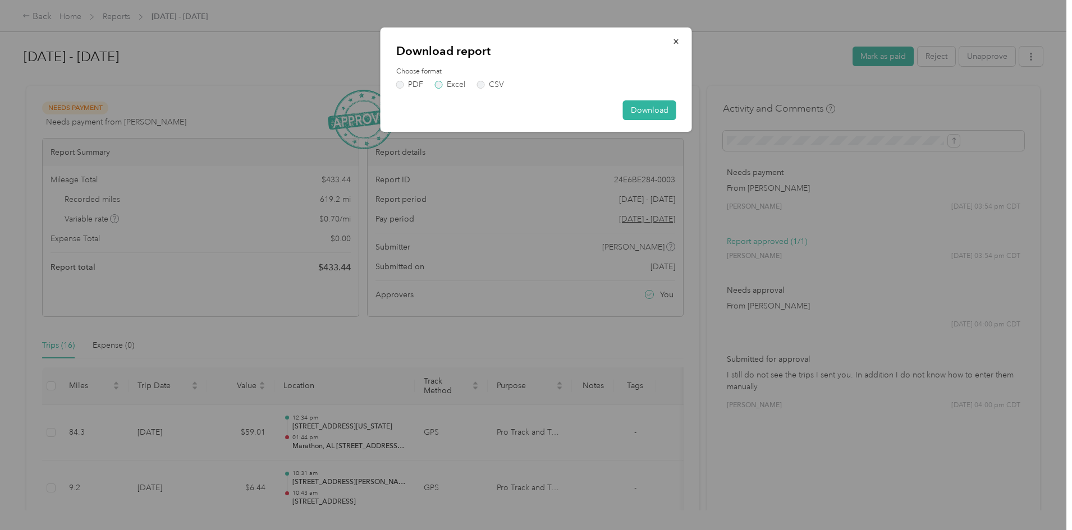
click at [452, 85] on label "Excel" at bounding box center [450, 85] width 30 height 8
click at [654, 109] on button "Download" at bounding box center [649, 110] width 53 height 20
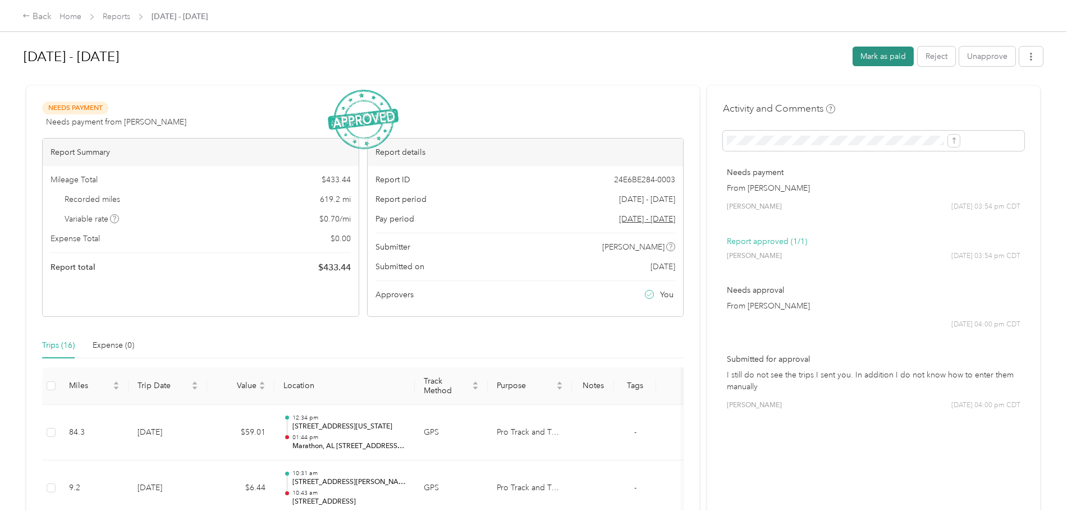
click at [853, 56] on button "Mark as paid" at bounding box center [883, 57] width 61 height 20
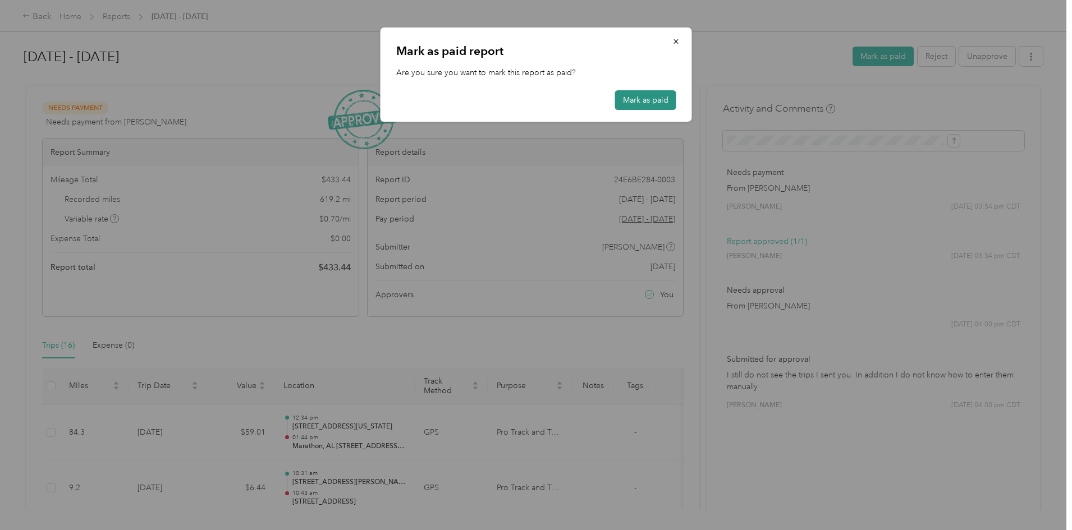
click at [651, 98] on button "Mark as paid" at bounding box center [645, 100] width 61 height 20
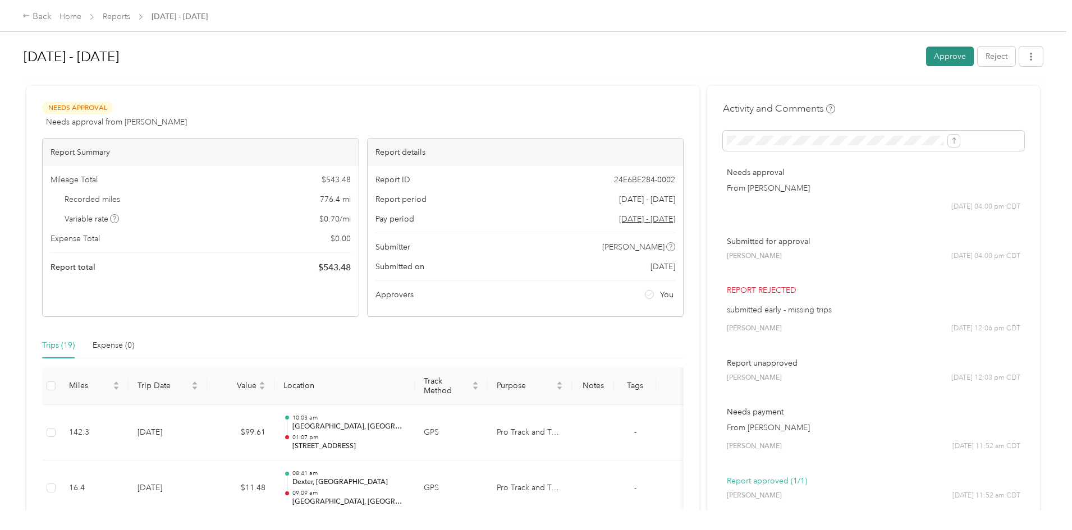
click at [926, 56] on button "Approve" at bounding box center [950, 57] width 48 height 20
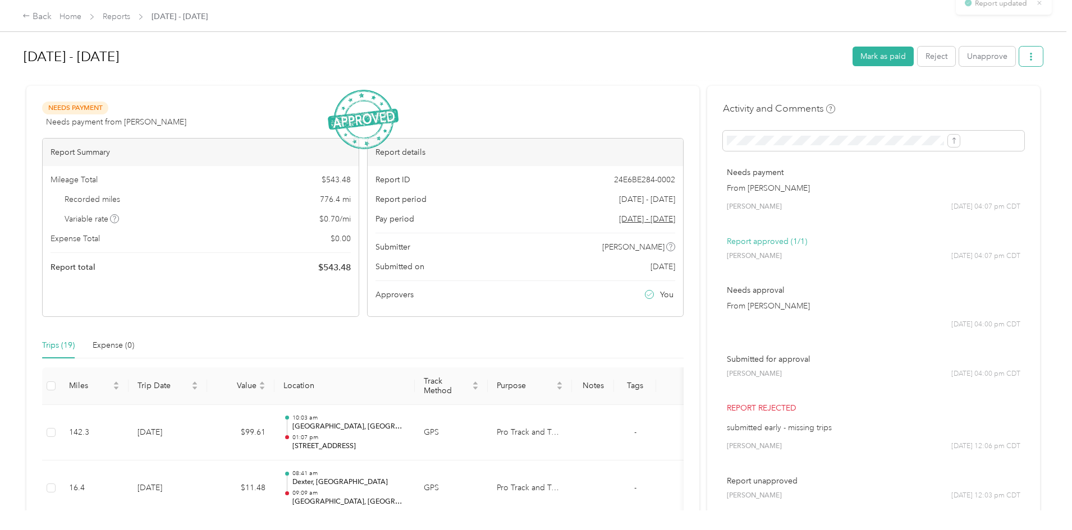
click at [1027, 57] on icon "button" at bounding box center [1031, 57] width 8 height 8
click at [904, 97] on span "Download" at bounding box center [907, 98] width 37 height 12
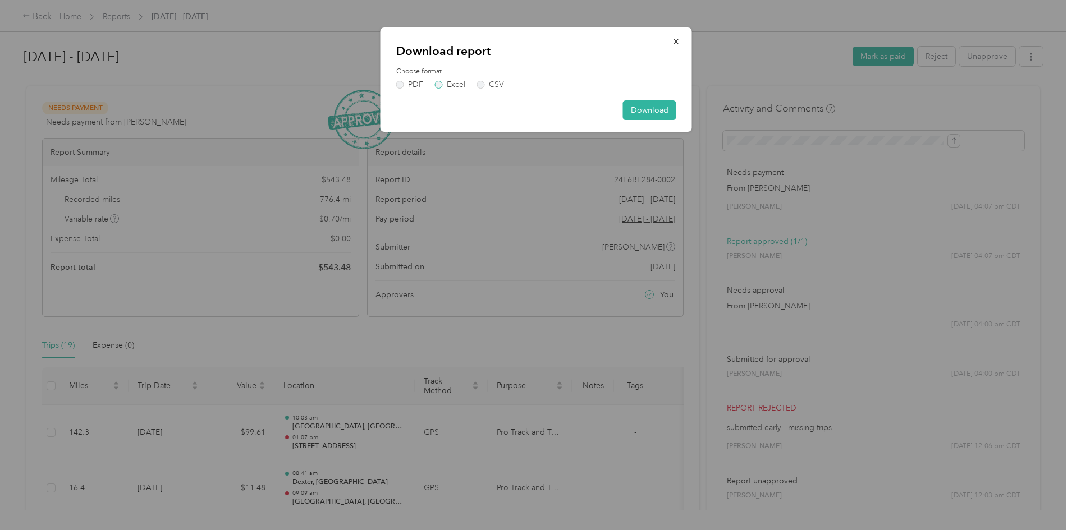
click at [450, 81] on label "Excel" at bounding box center [450, 85] width 30 height 8
drag, startPoint x: 683, startPoint y: 115, endPoint x: 674, endPoint y: 116, distance: 8.5
click at [683, 115] on div "Download report Choose format PDF Excel CSV Download" at bounding box center [537, 80] width 312 height 104
click at [660, 116] on button "Download" at bounding box center [649, 110] width 53 height 20
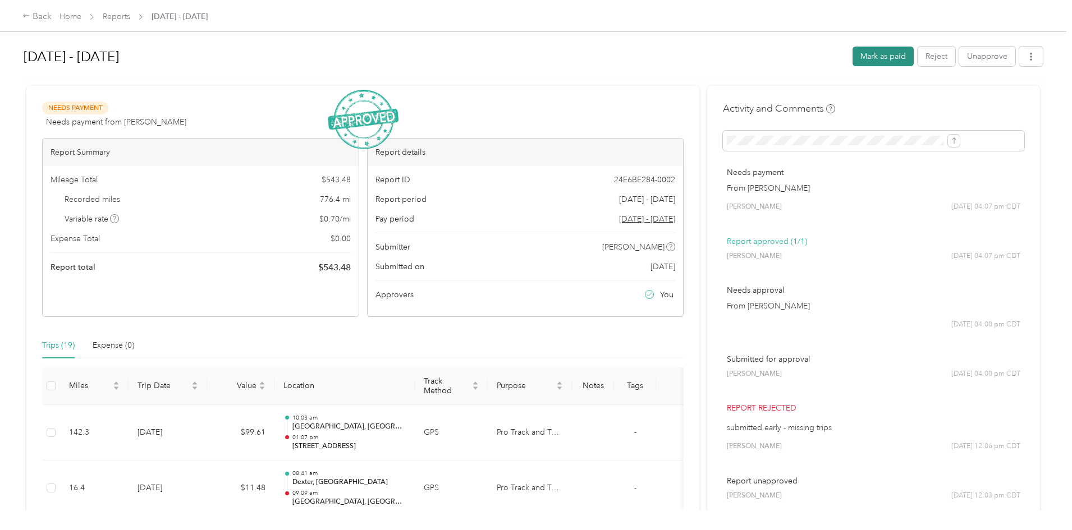
click at [853, 59] on button "Mark as paid" at bounding box center [883, 57] width 61 height 20
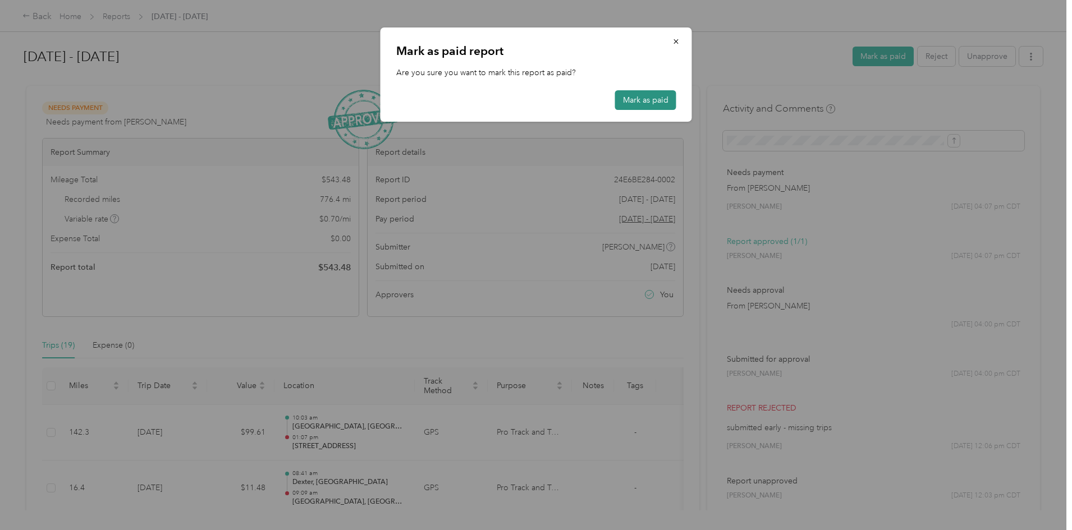
click at [639, 102] on button "Mark as paid" at bounding box center [645, 100] width 61 height 20
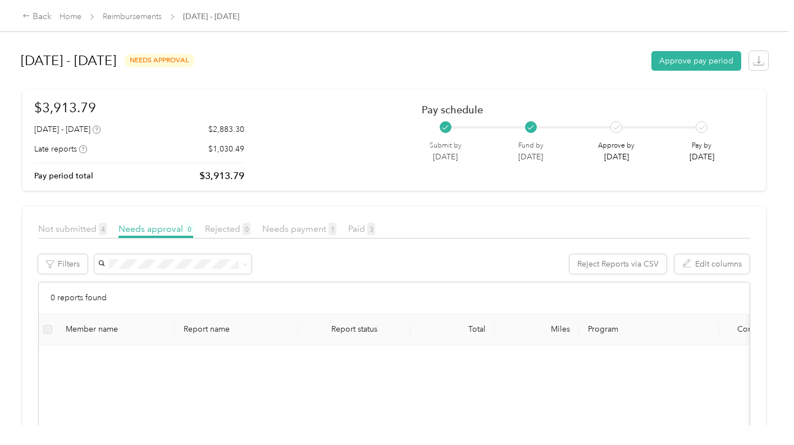
scroll to position [23, 0]
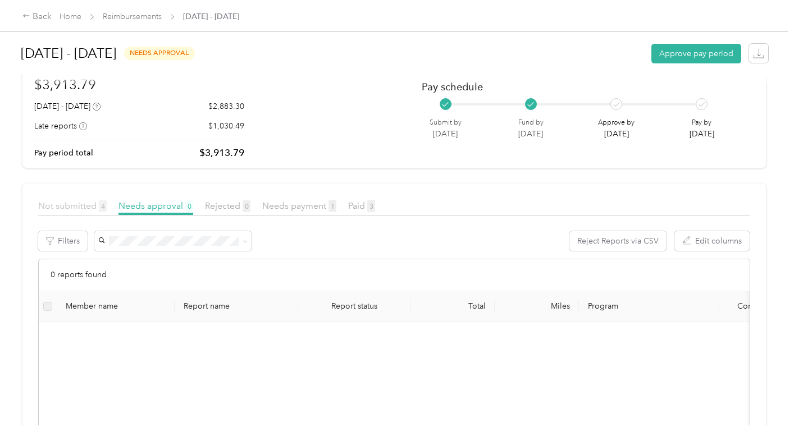
click at [44, 204] on span "Not submitted 4" at bounding box center [72, 205] width 68 height 11
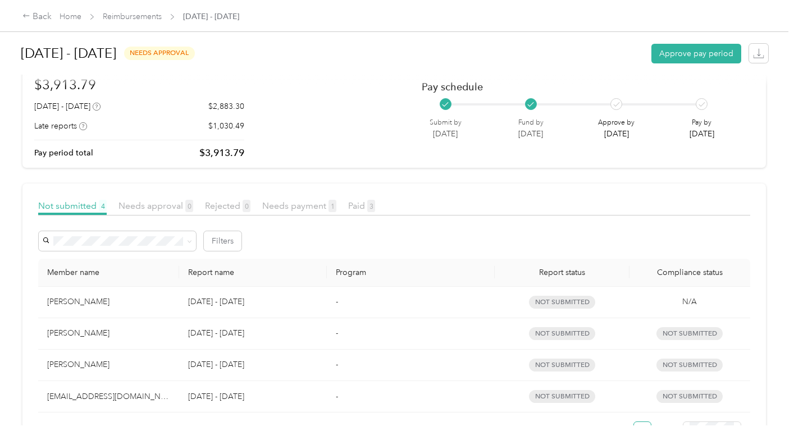
click at [92, 399] on div "[EMAIL_ADDRESS][DOMAIN_NAME]" at bounding box center [108, 397] width 123 height 12
click at [38, 19] on div "Back" at bounding box center [36, 16] width 29 height 13
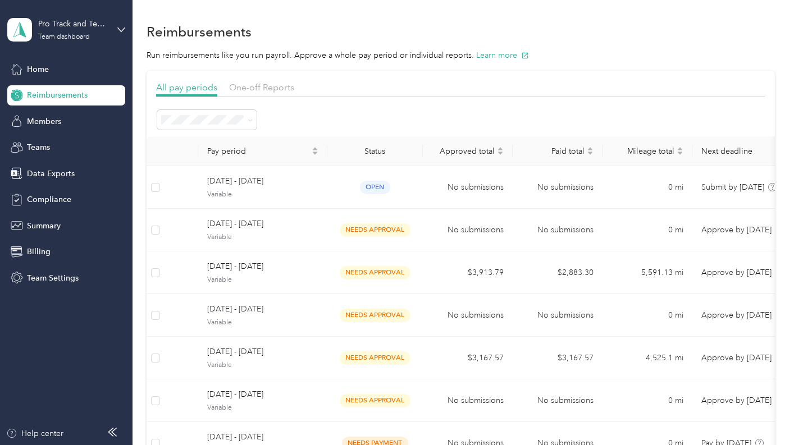
click at [48, 92] on span "Reimbursements" at bounding box center [57, 95] width 61 height 12
click at [35, 122] on span "Members" at bounding box center [44, 122] width 34 height 12
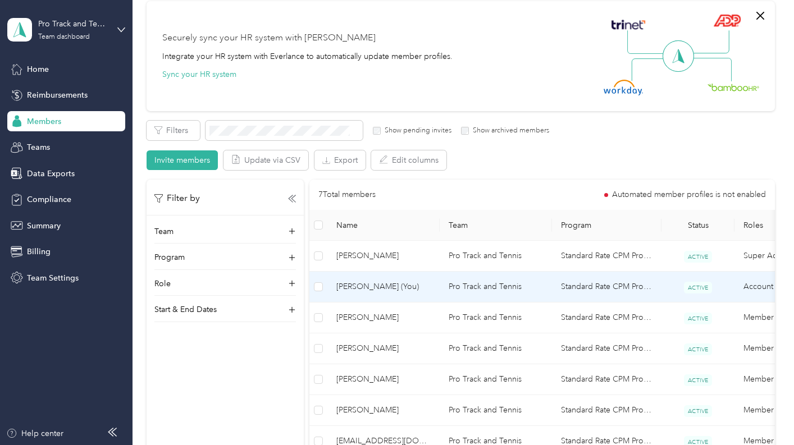
scroll to position [168, 0]
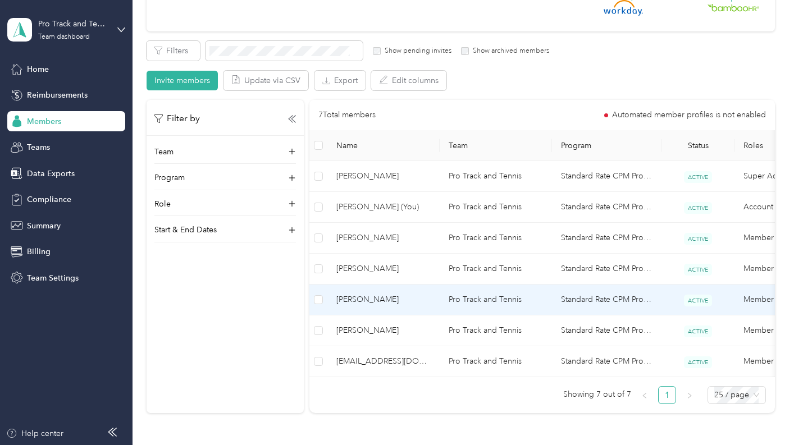
click at [384, 299] on span "[PERSON_NAME]" at bounding box center [383, 300] width 94 height 12
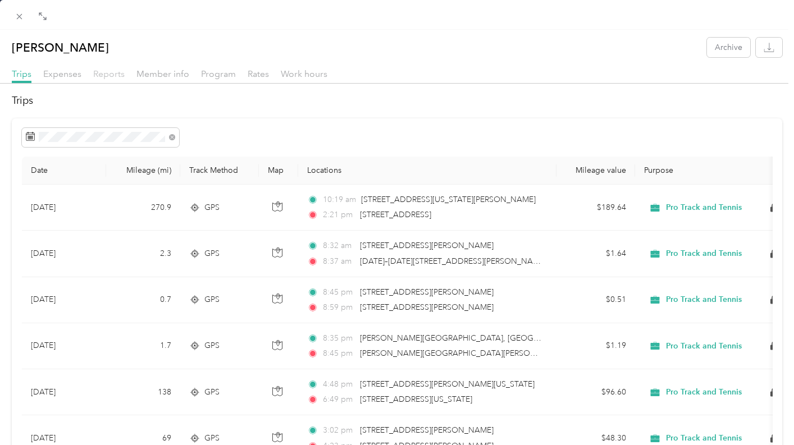
click at [101, 72] on span "Reports" at bounding box center [108, 73] width 31 height 11
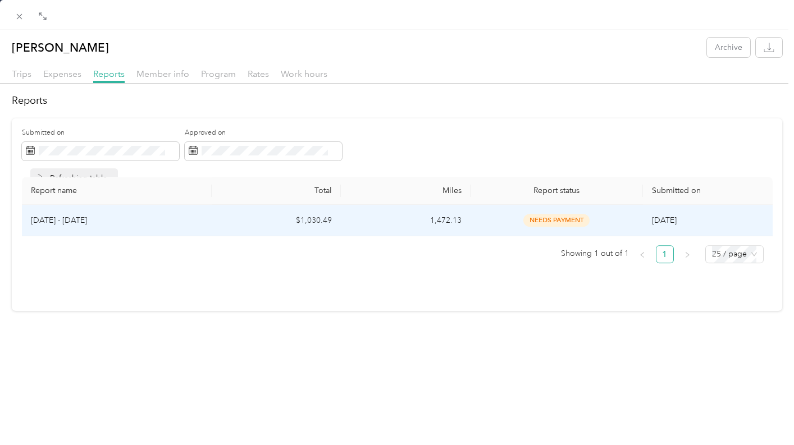
click at [59, 223] on p "[DATE] - [DATE]" at bounding box center [117, 220] width 172 height 12
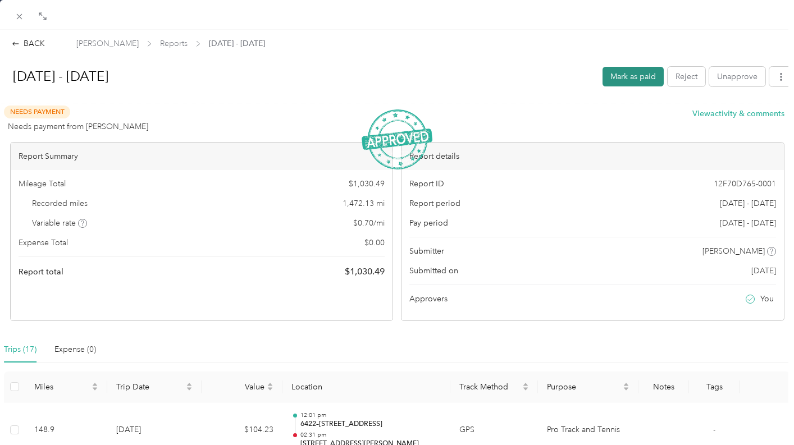
click at [629, 73] on button "Mark as paid" at bounding box center [632, 77] width 61 height 20
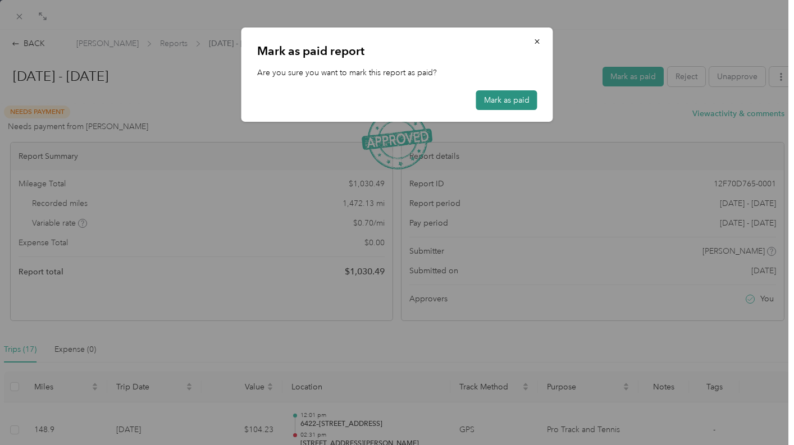
click at [505, 104] on button "Mark as paid" at bounding box center [506, 100] width 61 height 20
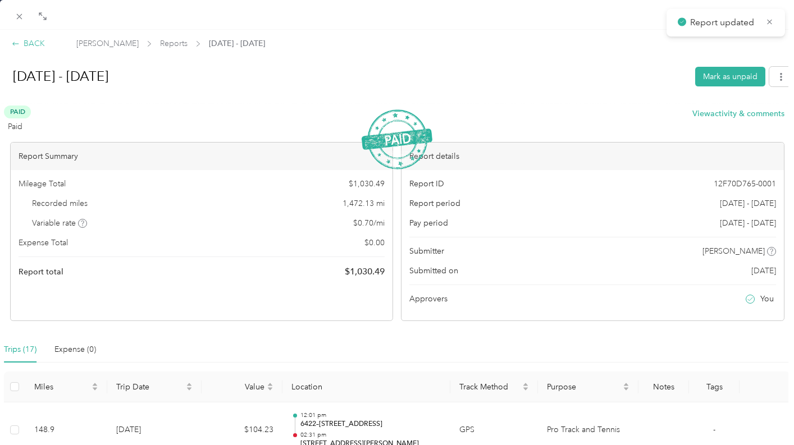
click at [35, 40] on div "BACK" at bounding box center [28, 44] width 33 height 12
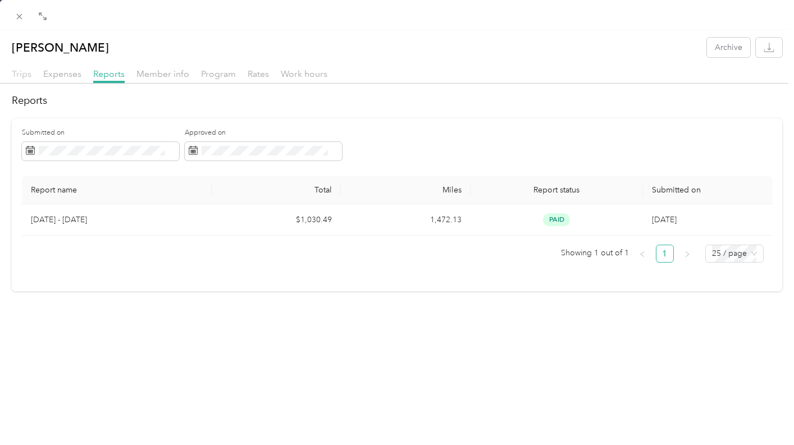
click at [15, 72] on span "Trips" at bounding box center [22, 73] width 20 height 11
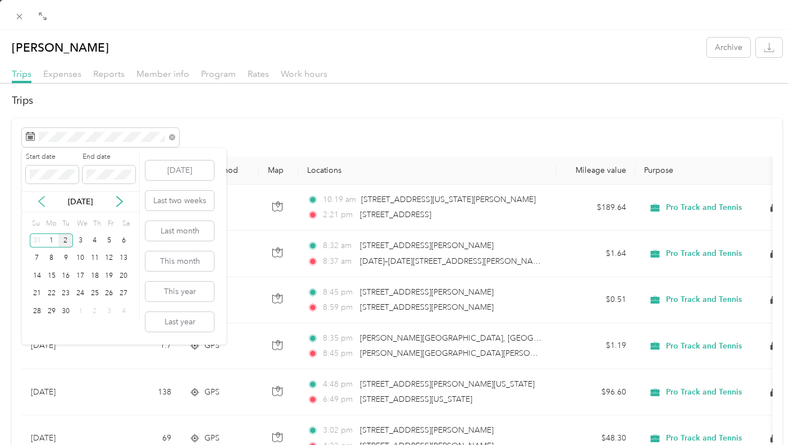
click at [40, 200] on icon at bounding box center [41, 201] width 11 height 11
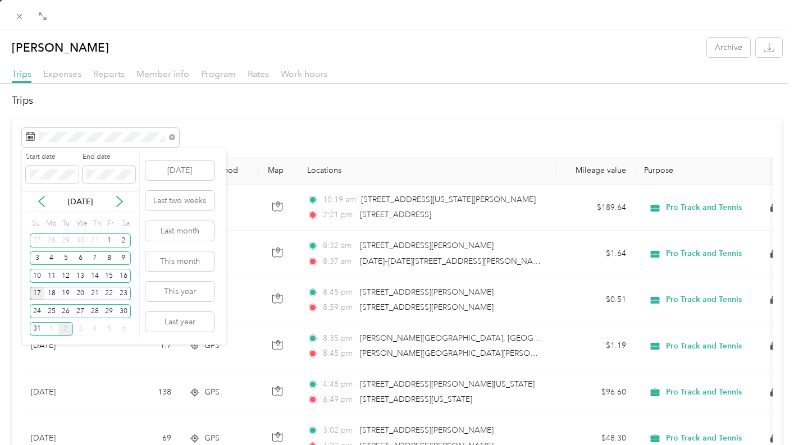
click at [36, 295] on div "17" at bounding box center [37, 294] width 15 height 14
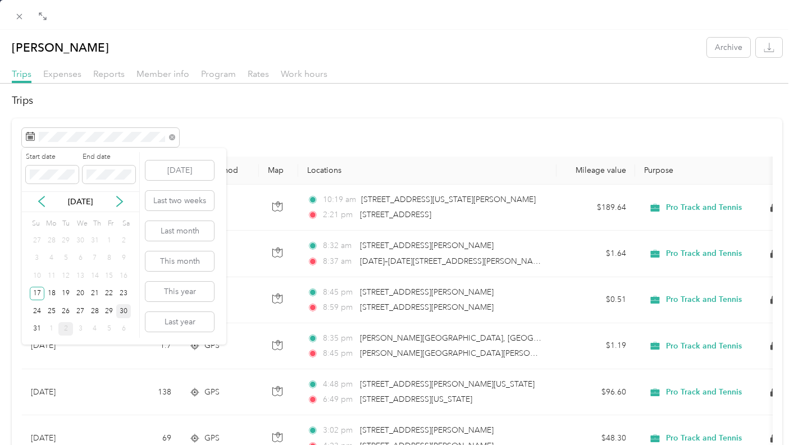
click at [123, 310] on div "30" at bounding box center [123, 311] width 15 height 14
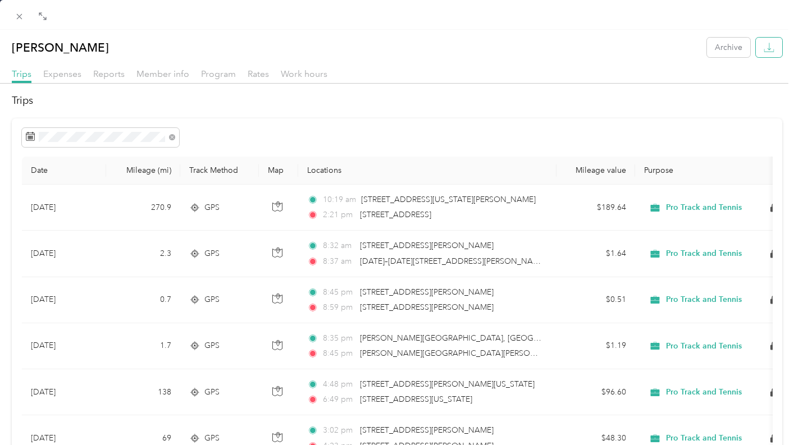
click at [756, 55] on button "button" at bounding box center [769, 48] width 26 height 20
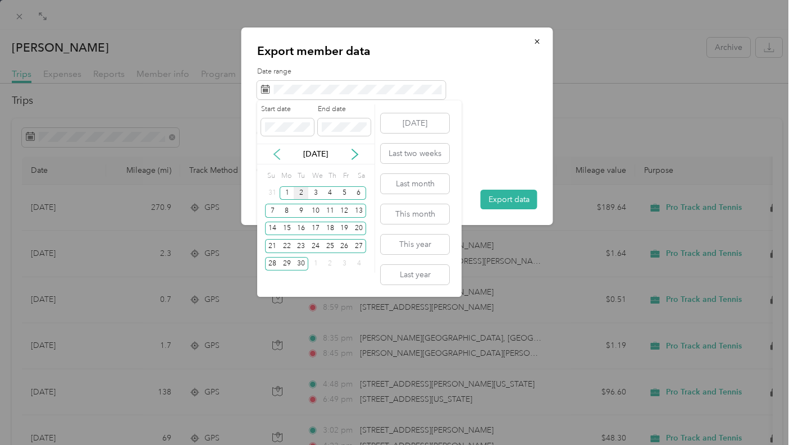
click at [276, 155] on icon at bounding box center [276, 154] width 11 height 11
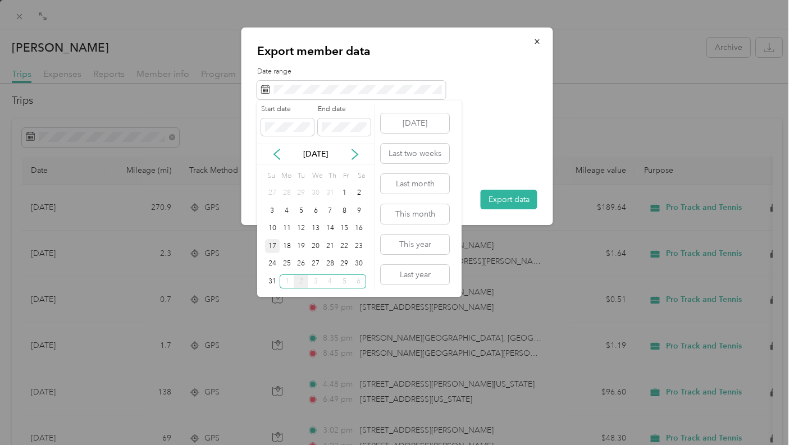
click at [273, 249] on div "17" at bounding box center [272, 246] width 15 height 14
click at [359, 262] on div "30" at bounding box center [358, 264] width 15 height 14
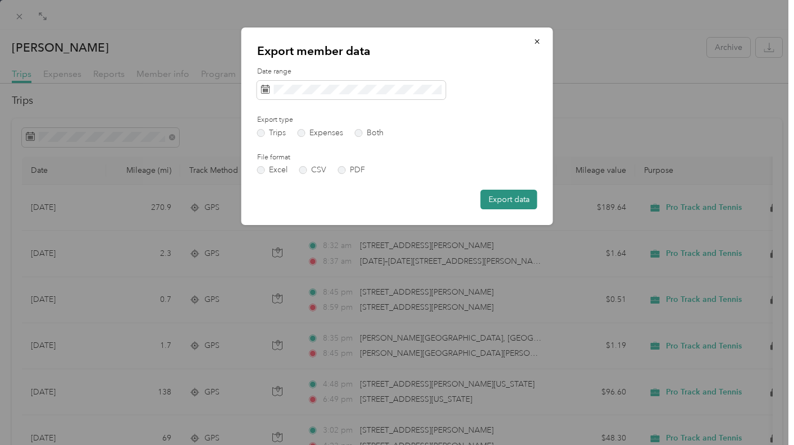
click at [518, 204] on button "Export data" at bounding box center [508, 200] width 57 height 20
